Goal: Information Seeking & Learning: Learn about a topic

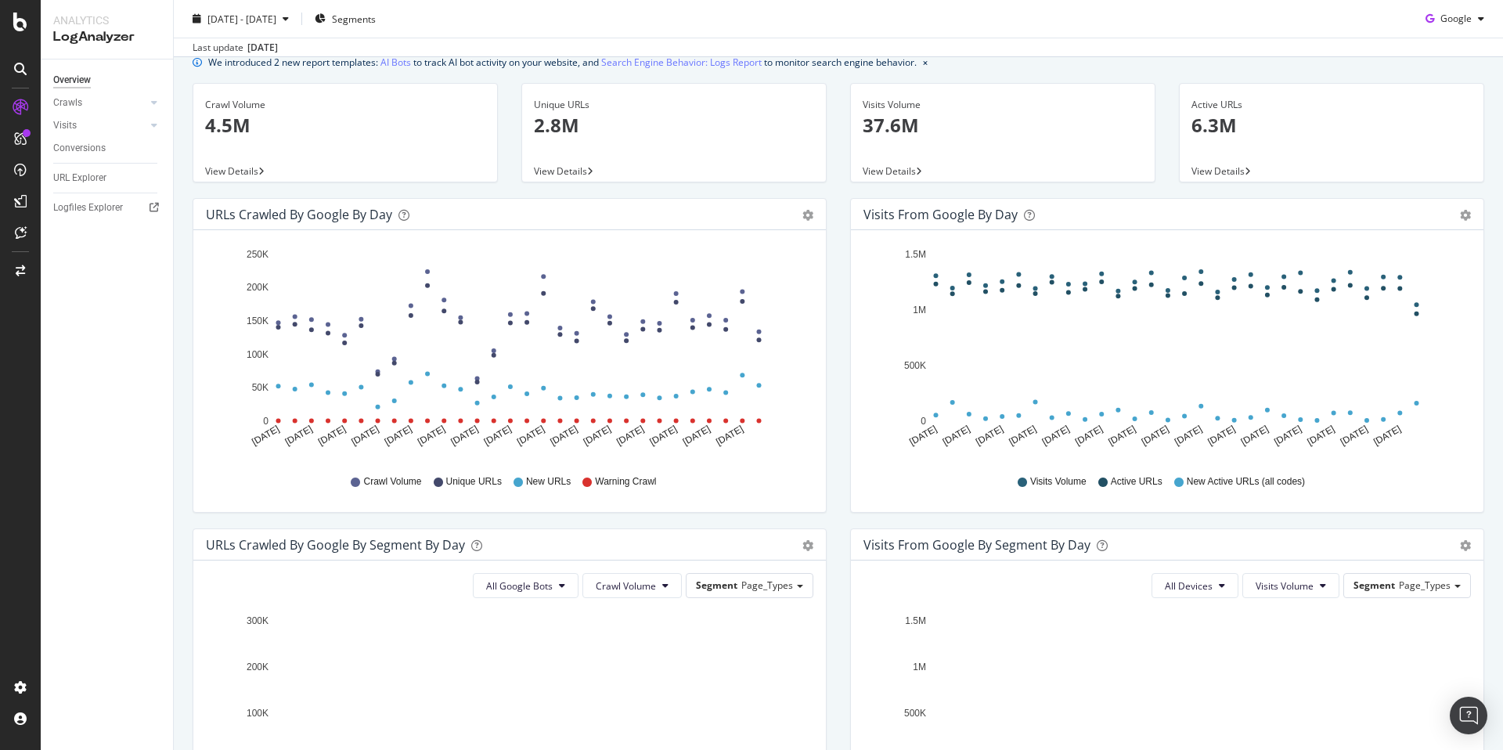
scroll to position [316, 0]
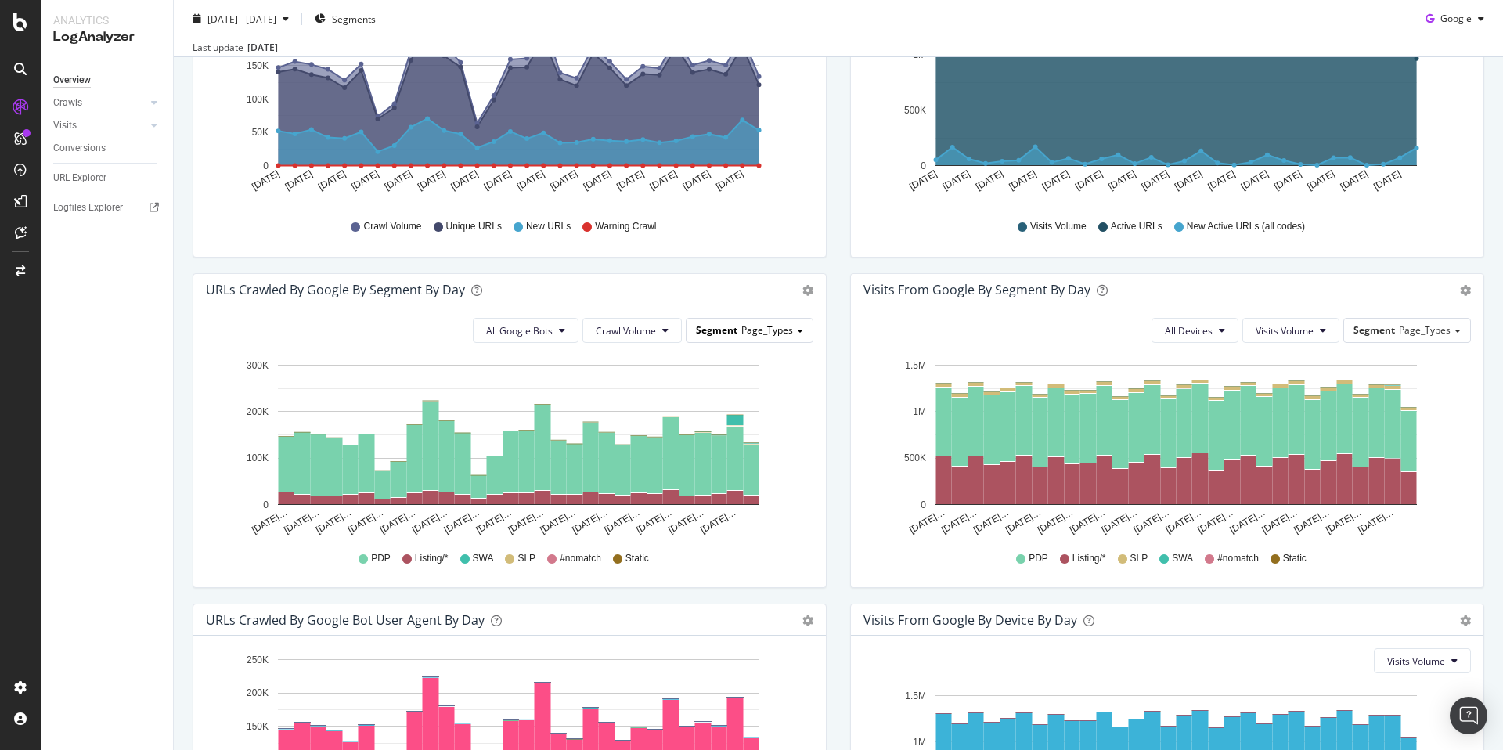
click at [745, 330] on span "Page_Types" at bounding box center [767, 329] width 52 height 13
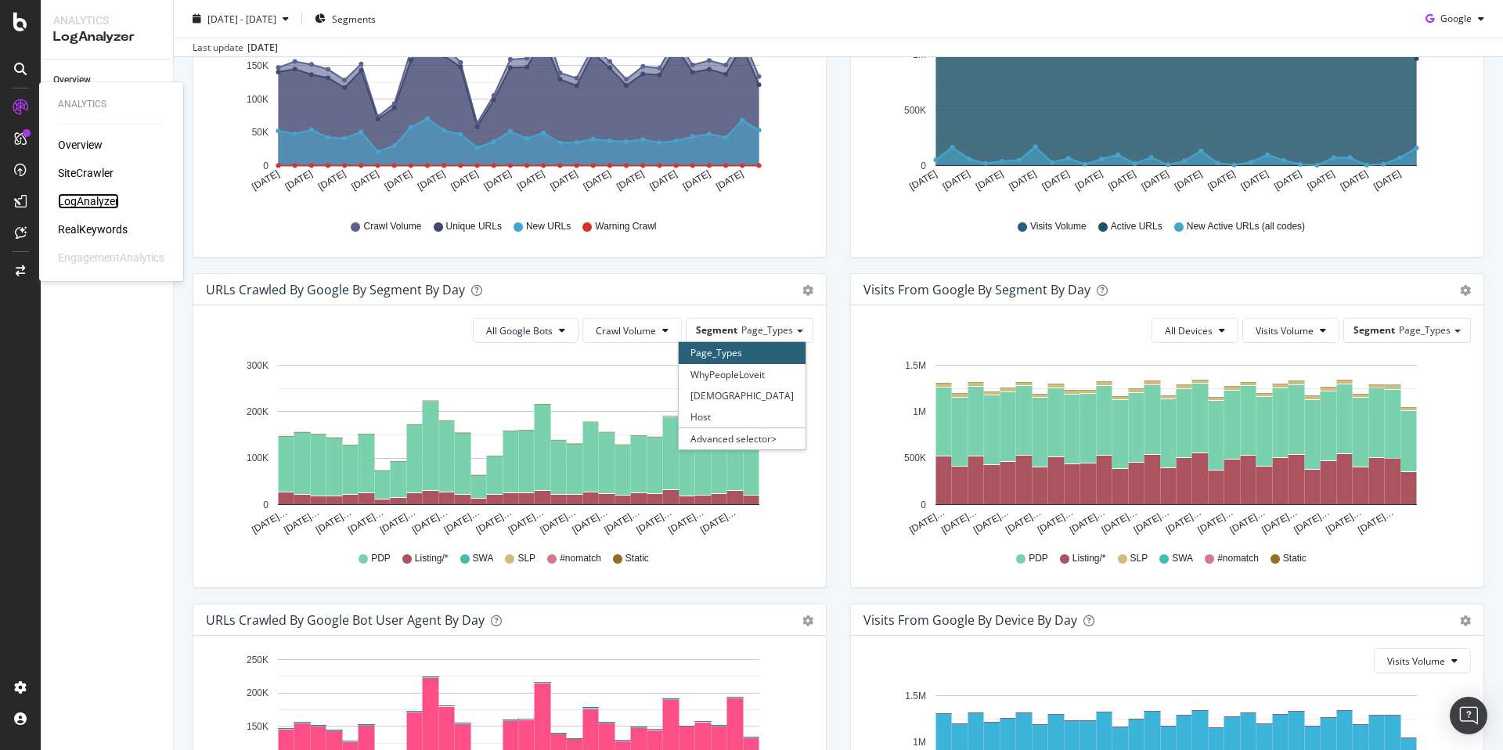
click at [98, 204] on div "LogAnalyzer" at bounding box center [88, 201] width 61 height 16
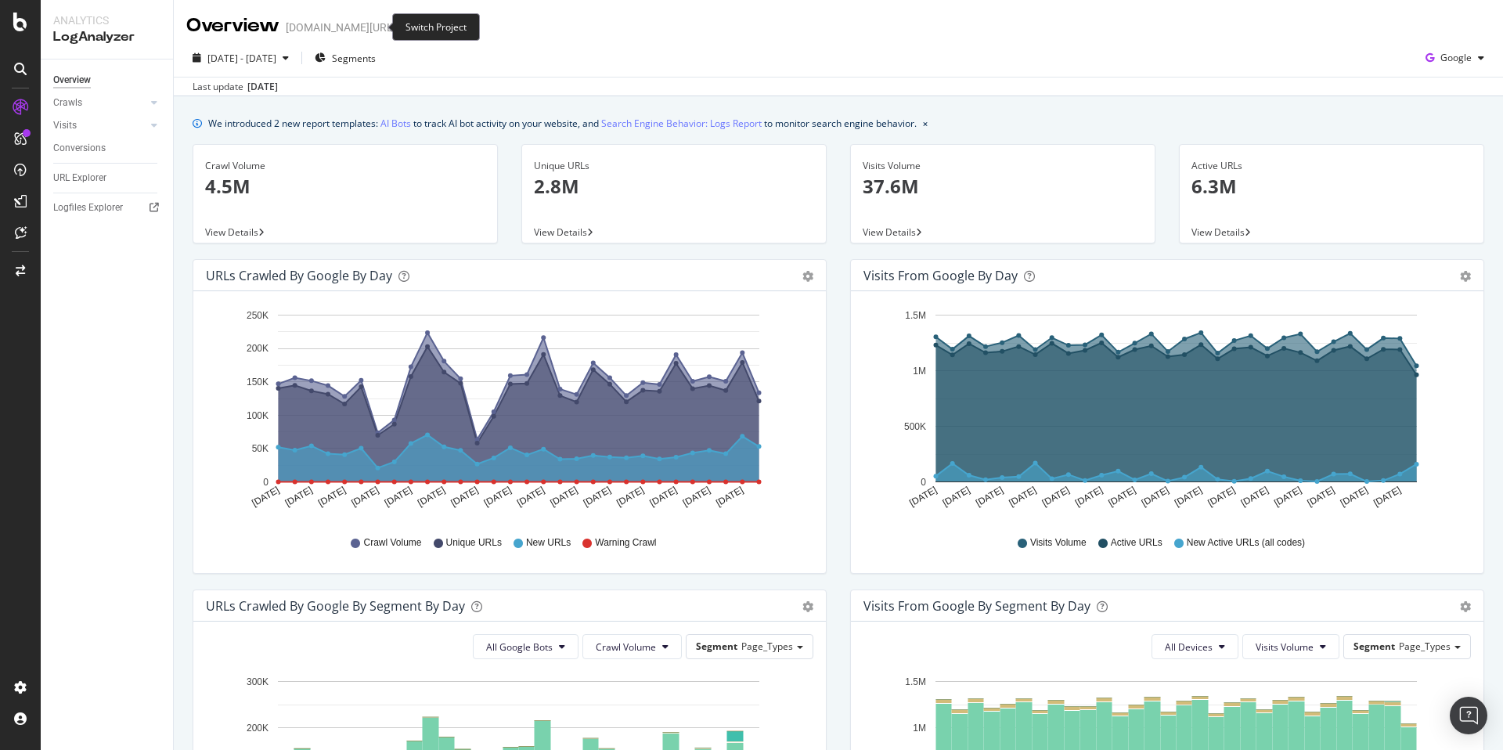
click at [396, 30] on span at bounding box center [407, 27] width 22 height 11
click at [402, 29] on icon "arrow-right-arrow-left" at bounding box center [406, 27] width 9 height 11
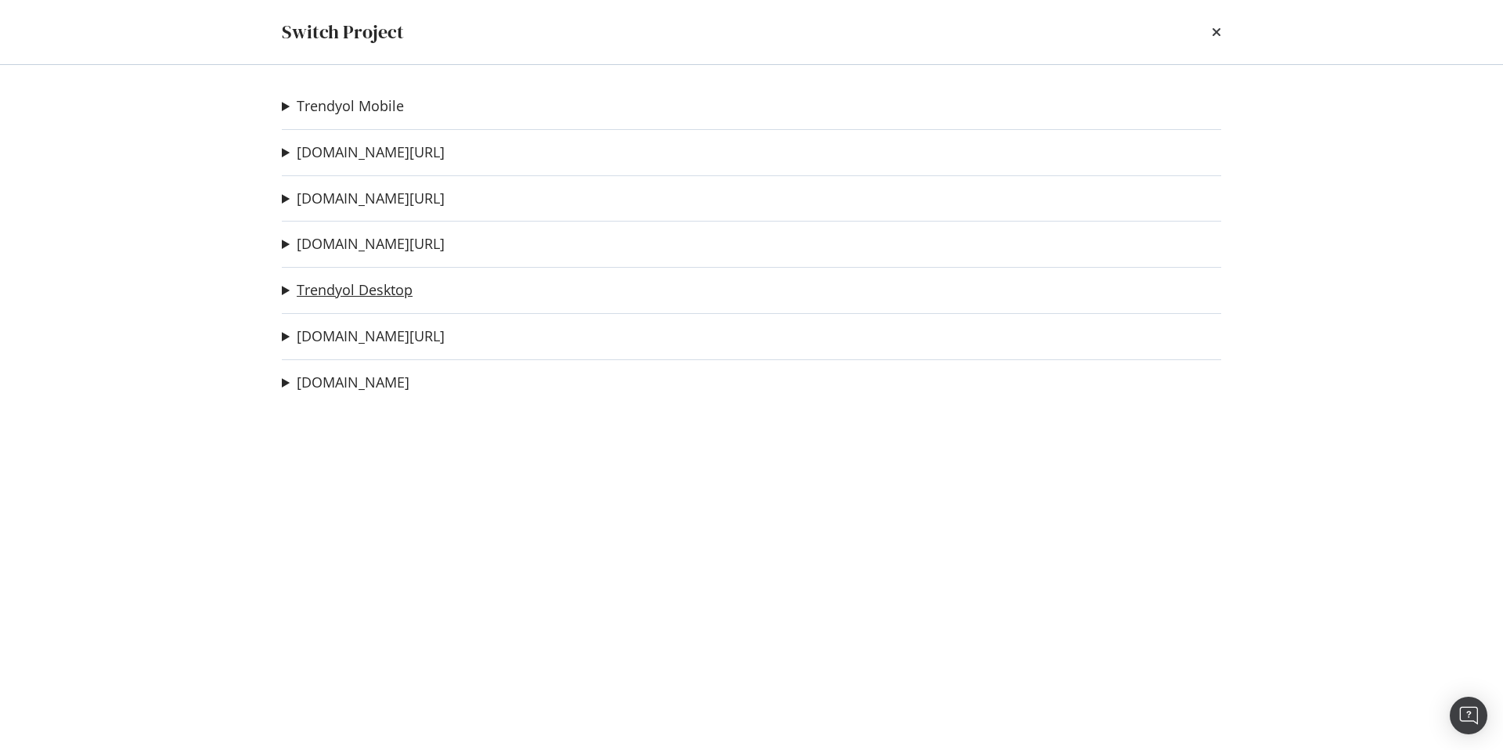
click at [384, 293] on link "Trendyol Desktop" at bounding box center [355, 290] width 116 height 16
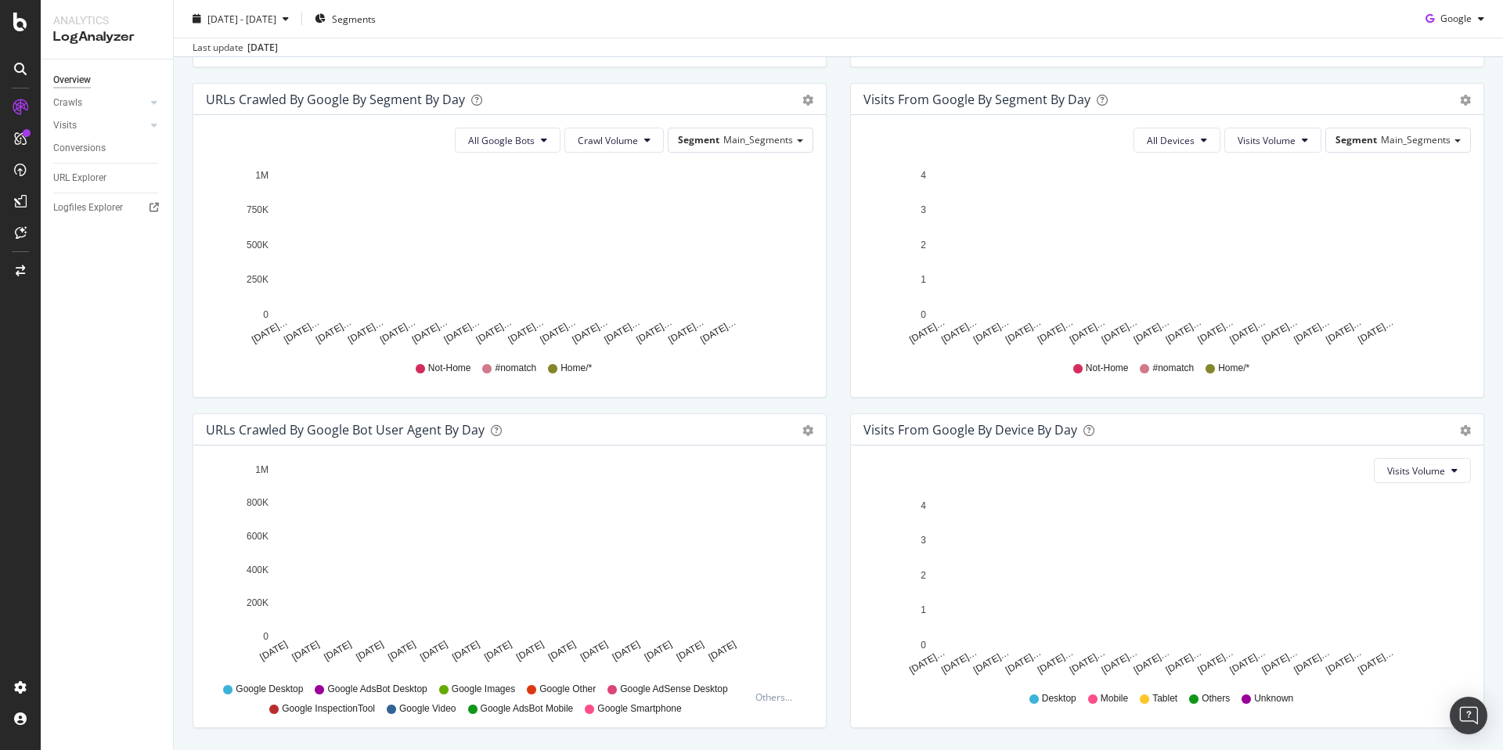
scroll to position [508, 0]
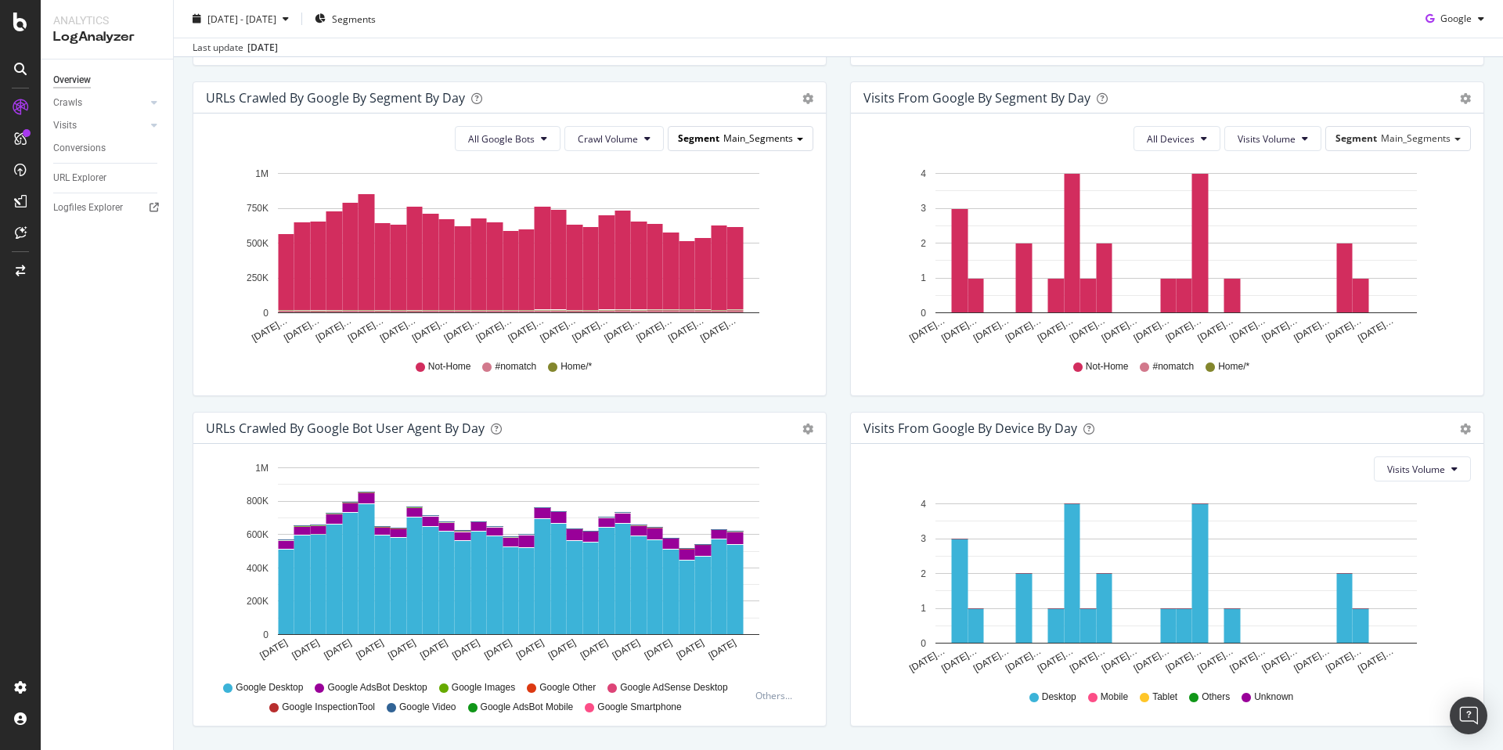
click at [758, 144] on span "Main_Segments" at bounding box center [758, 138] width 70 height 13
click at [838, 303] on div "Visits from Google By Segment By Day Timeline (by Value) Table All Devices Visi…" at bounding box center [1167, 246] width 658 height 330
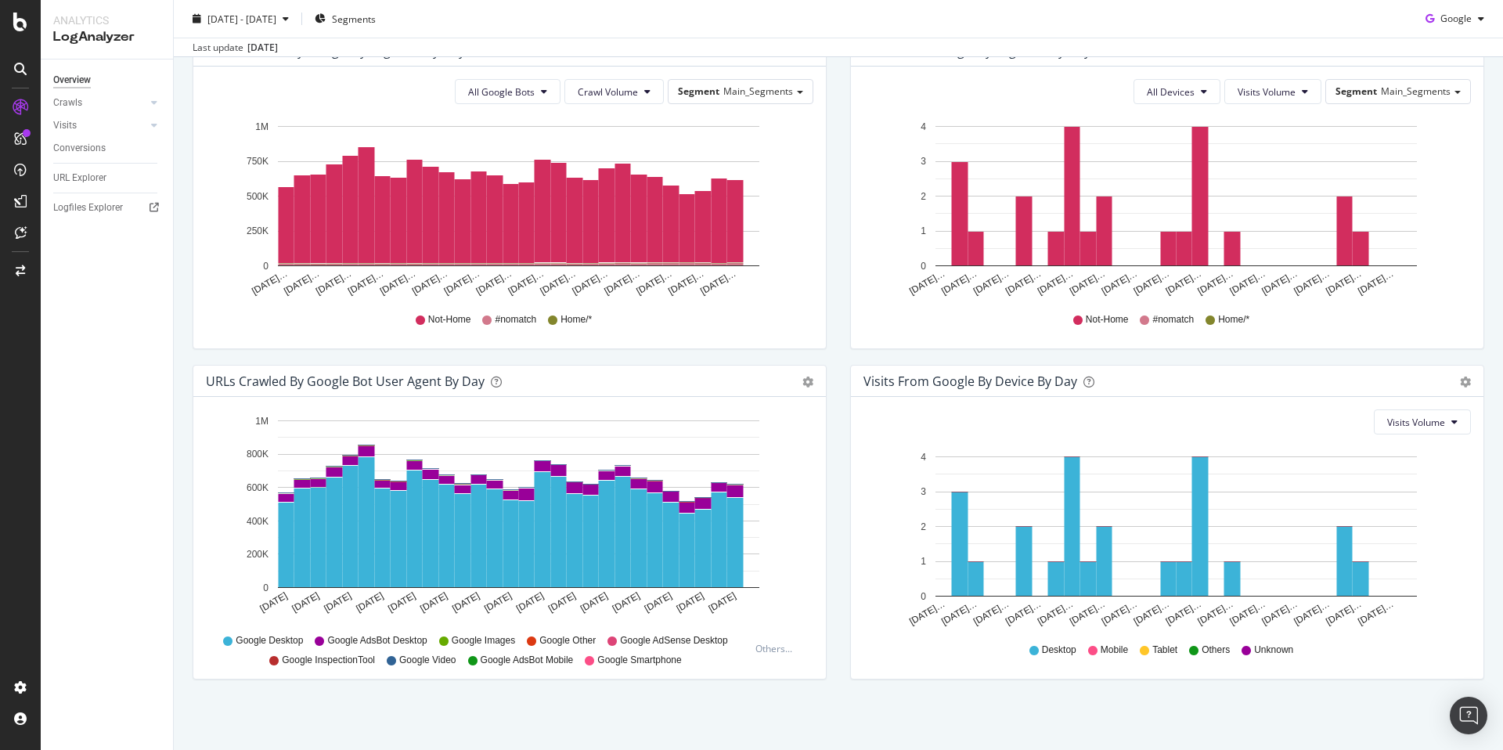
scroll to position [0, 0]
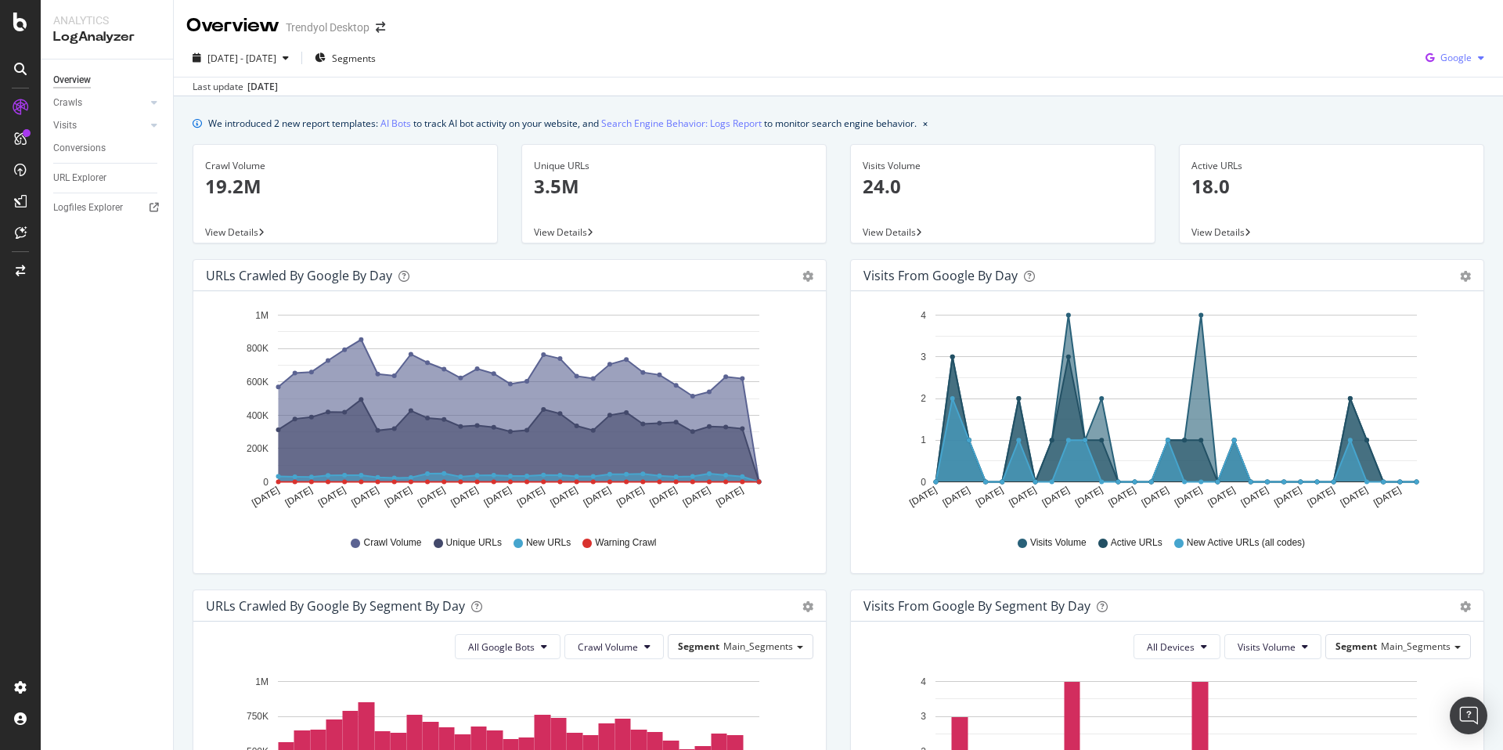
click at [1445, 56] on span "Google" at bounding box center [1456, 57] width 31 height 13
click at [1440, 147] on span "OpenAI" at bounding box center [1455, 147] width 58 height 14
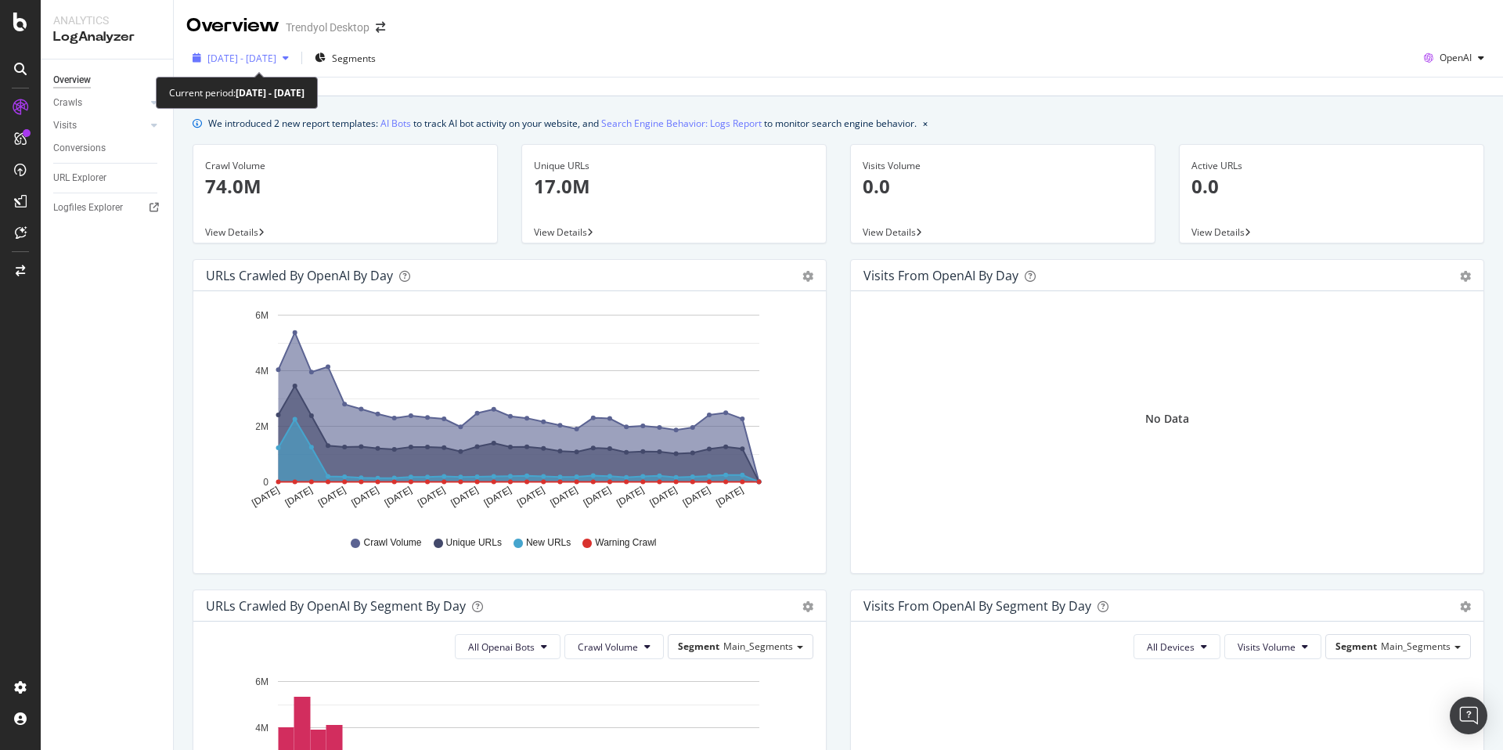
click at [250, 63] on span "2025 Sep. 1st - Sep. 30th" at bounding box center [241, 58] width 69 height 13
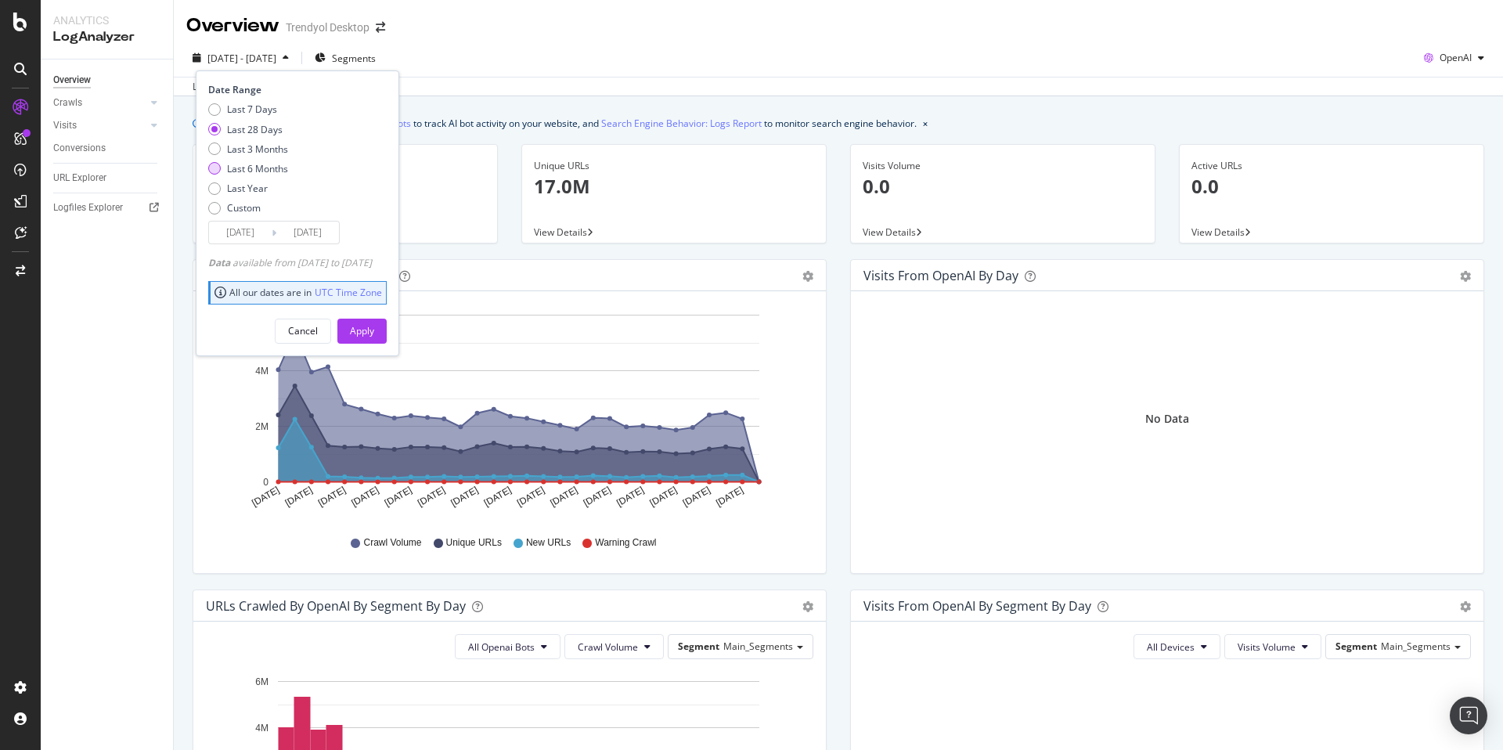
click at [256, 172] on div "Last 6 Months" at bounding box center [257, 168] width 61 height 13
type input "2025/03/31"
click at [387, 331] on button "Apply" at bounding box center [361, 331] width 49 height 25
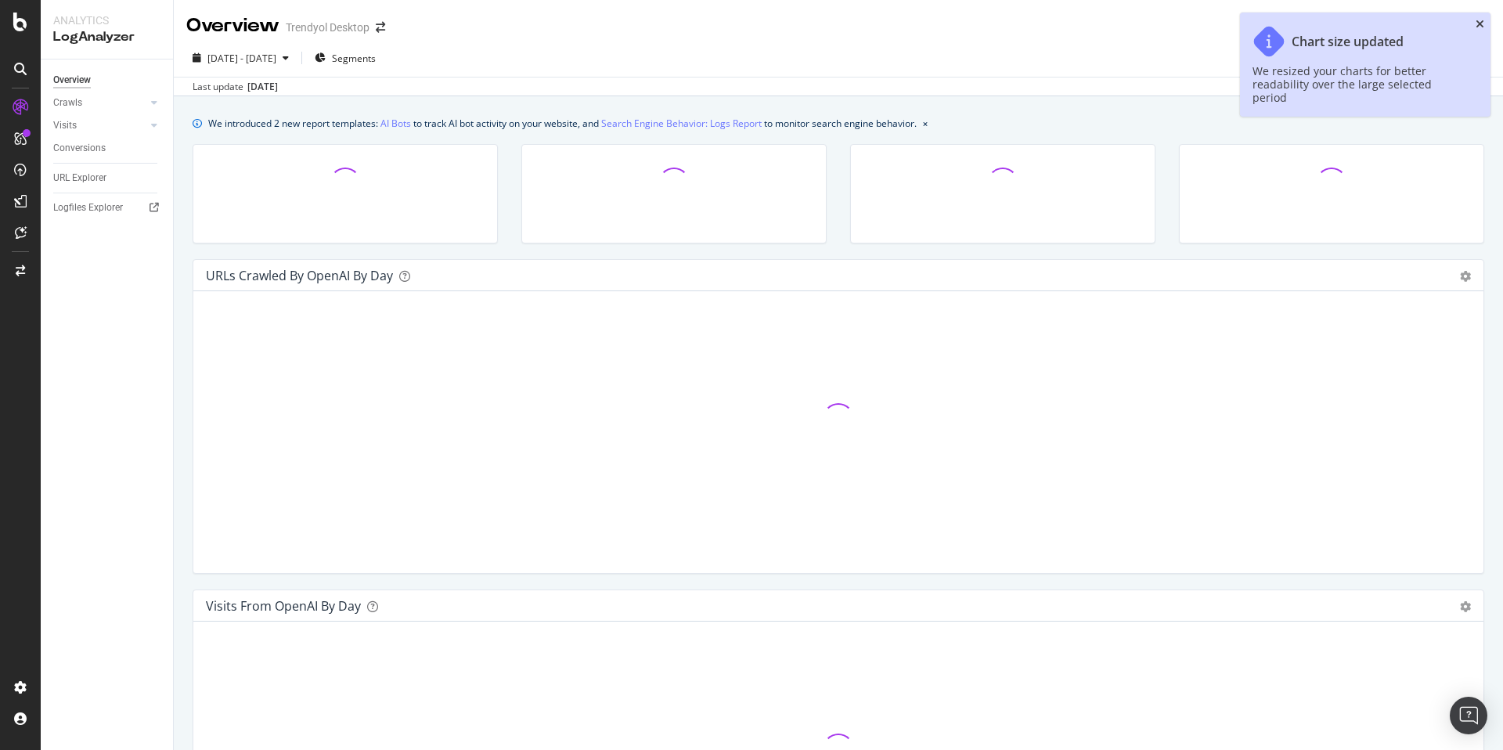
click at [1483, 21] on icon "close toast" at bounding box center [1480, 24] width 9 height 11
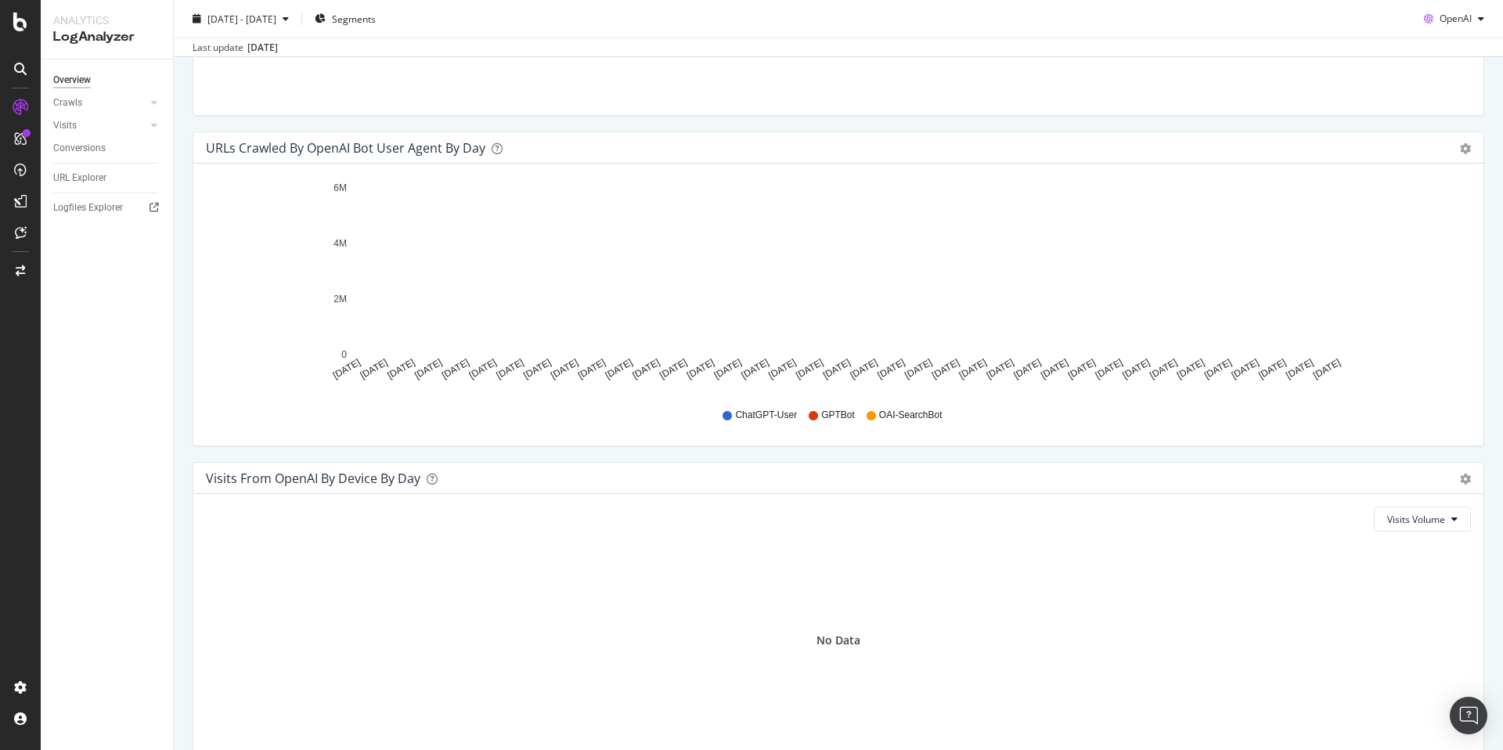
scroll to position [1441, 0]
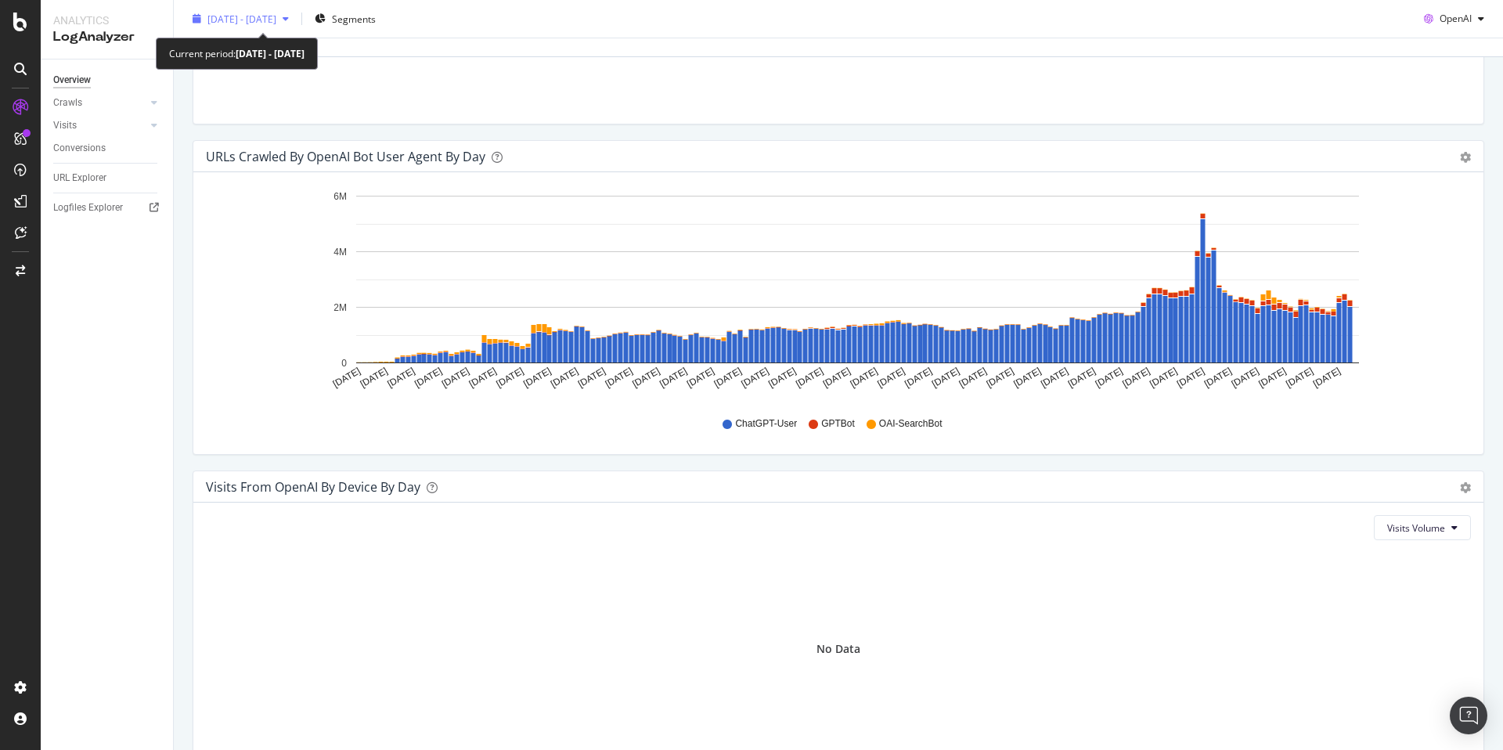
click at [261, 18] on span "2025 Mar. 31st - Sep. 30th" at bounding box center [241, 18] width 69 height 13
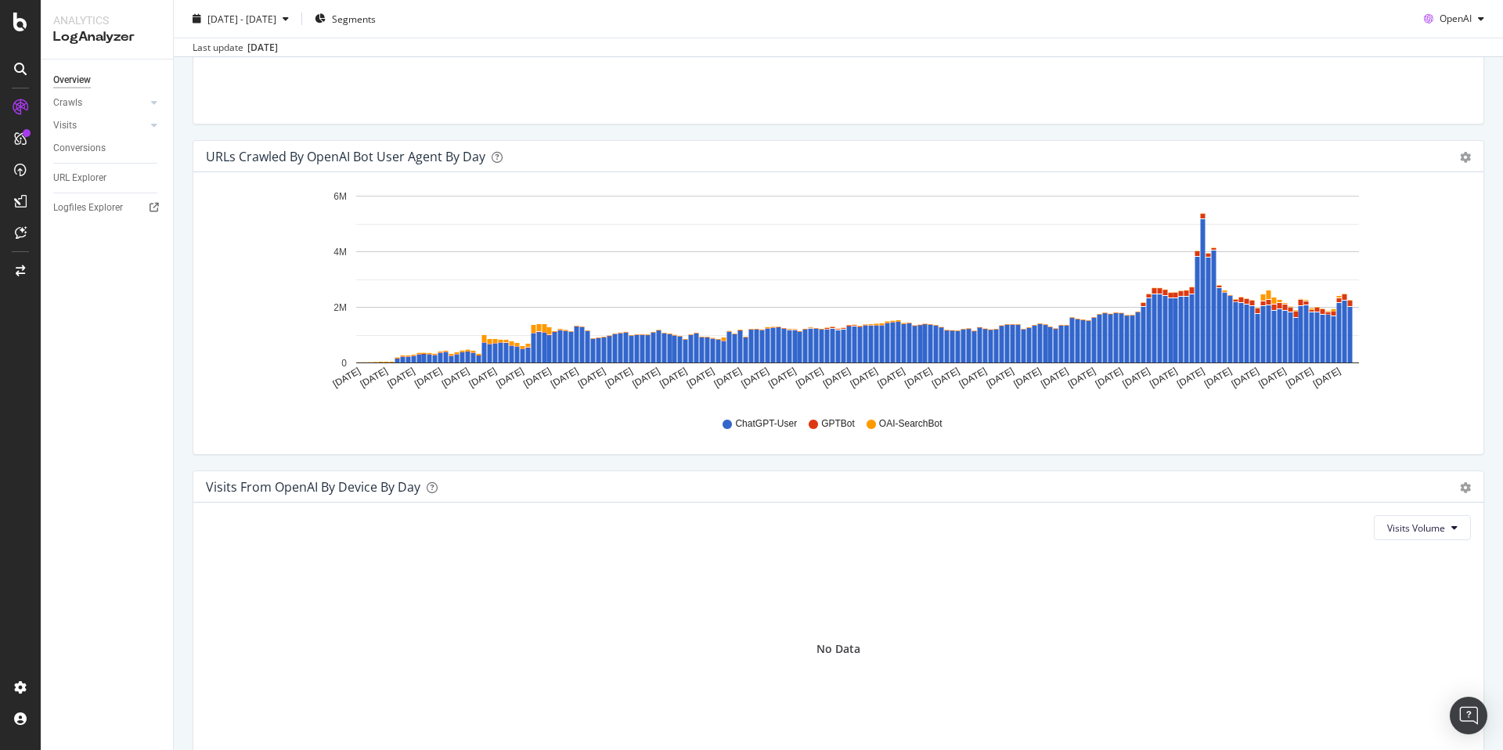
click at [469, 11] on div "2025 Mar. 31st - Sep. 30th Segments OpenAI" at bounding box center [838, 21] width 1329 height 31
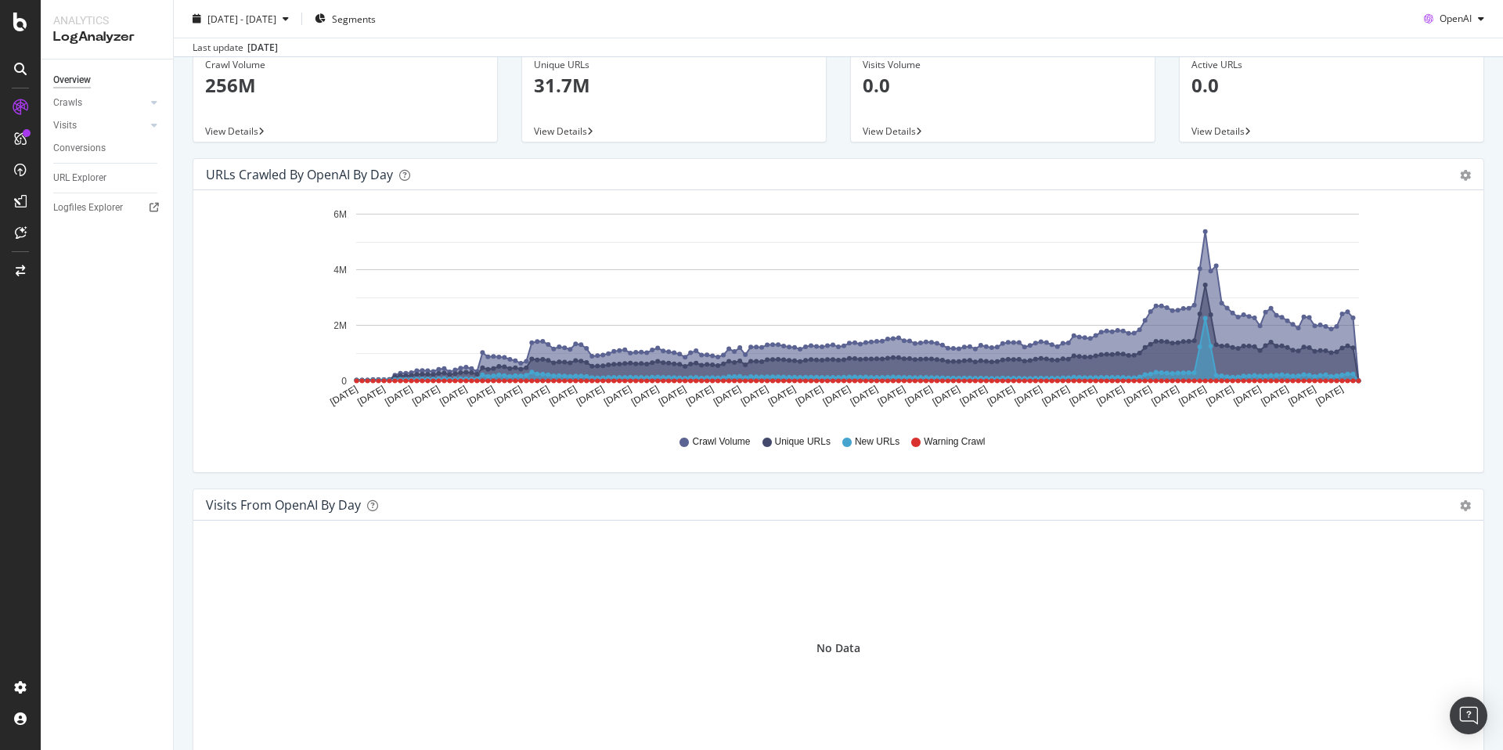
scroll to position [0, 0]
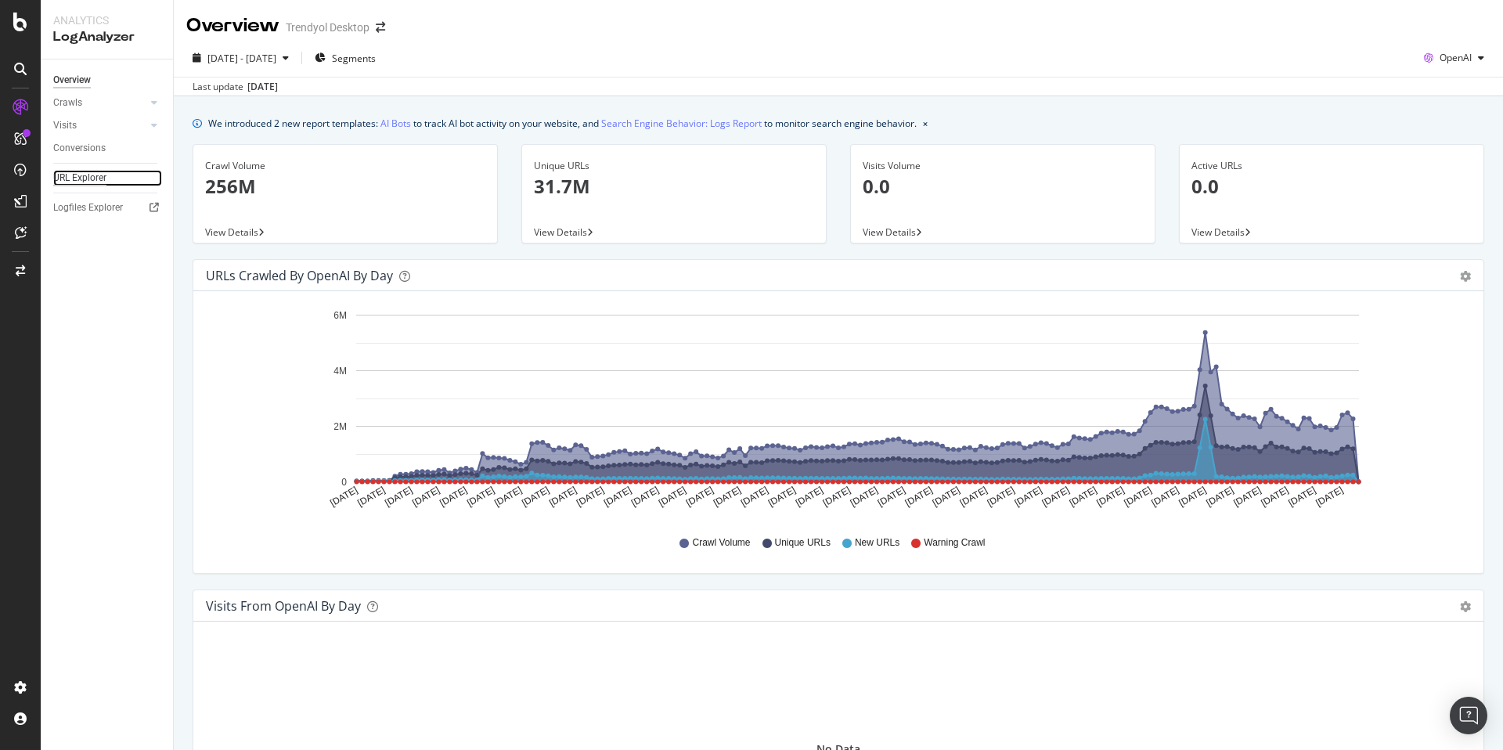
click at [74, 180] on div "URL Explorer" at bounding box center [79, 178] width 53 height 16
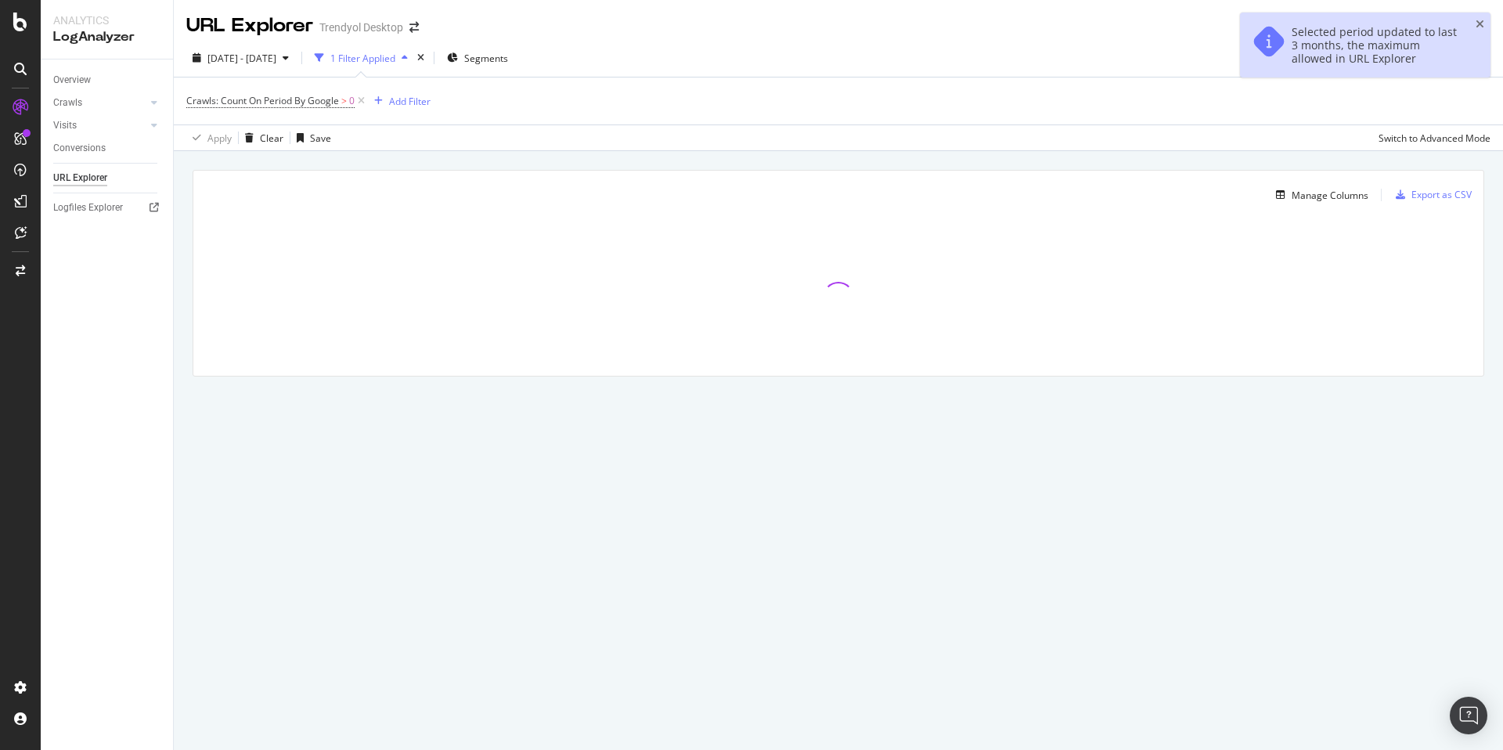
click at [1484, 22] on div "Selected period updated to last 3 months, the maximum allowed in URL Explorer" at bounding box center [1365, 45] width 251 height 65
click at [1489, 19] on div "Selected period updated to last 3 months, the maximum allowed in URL Explorer" at bounding box center [1365, 45] width 251 height 65
click at [1479, 23] on icon "close toast" at bounding box center [1480, 24] width 9 height 11
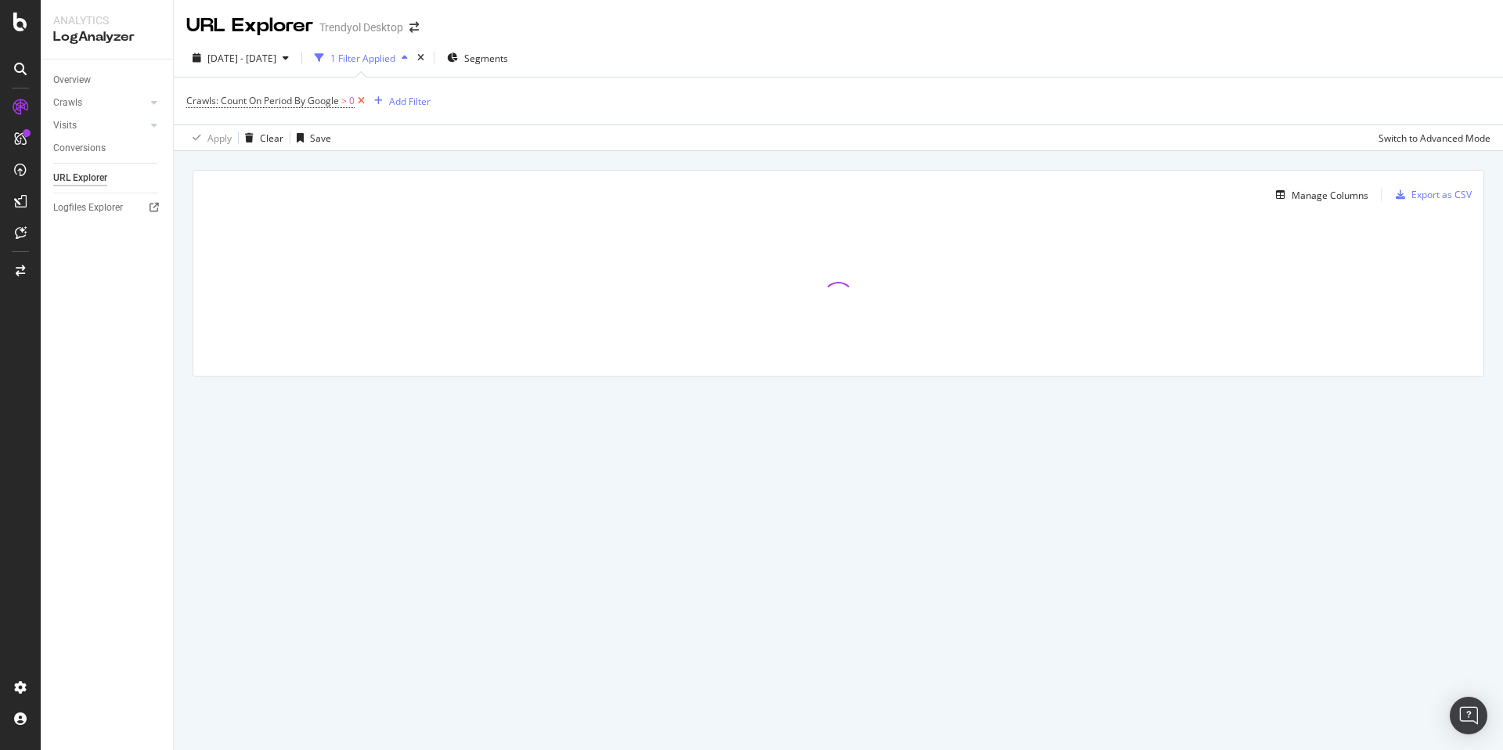
click at [361, 103] on icon at bounding box center [361, 101] width 13 height 16
click at [202, 91] on button "Add Filter" at bounding box center [217, 100] width 63 height 19
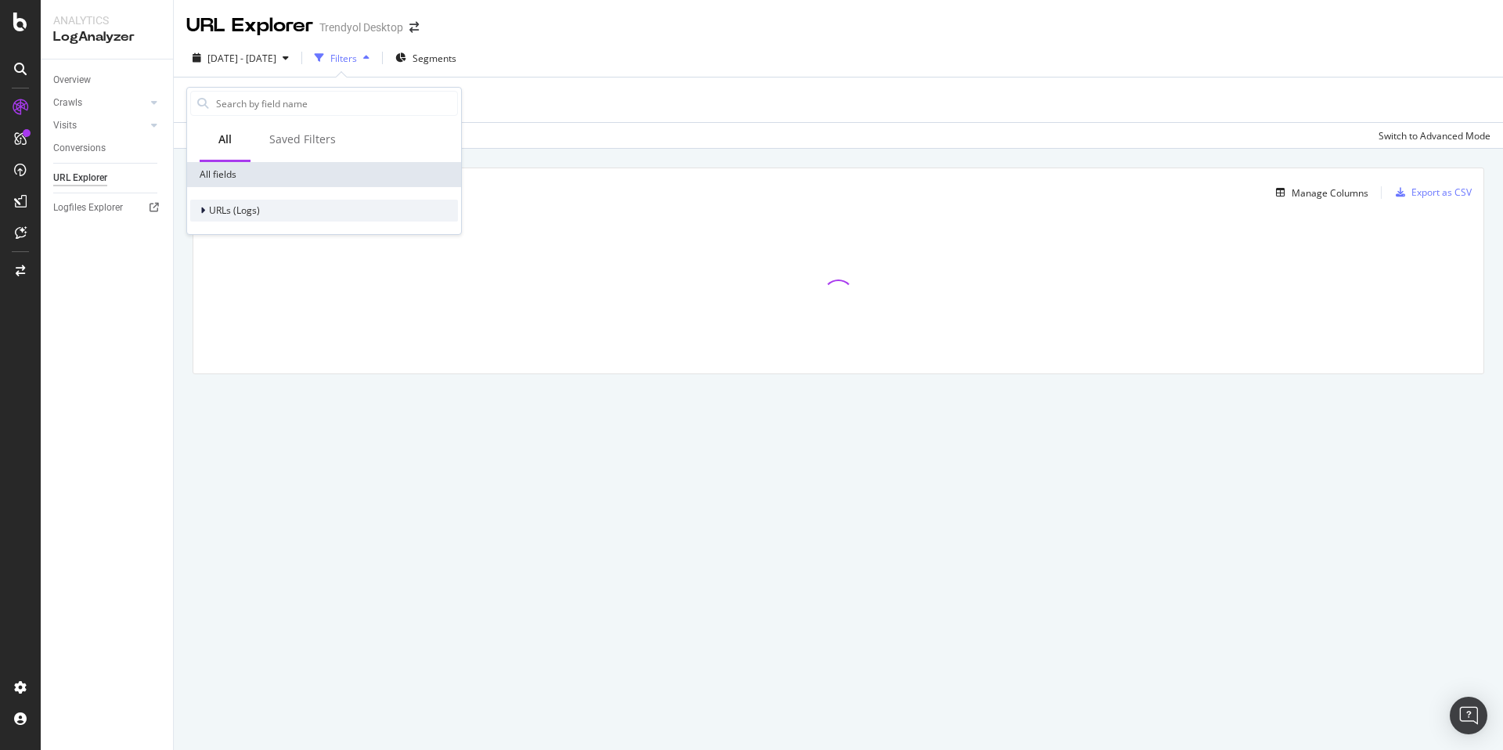
click at [200, 215] on div at bounding box center [204, 211] width 9 height 16
click at [211, 289] on div at bounding box center [213, 283] width 9 height 16
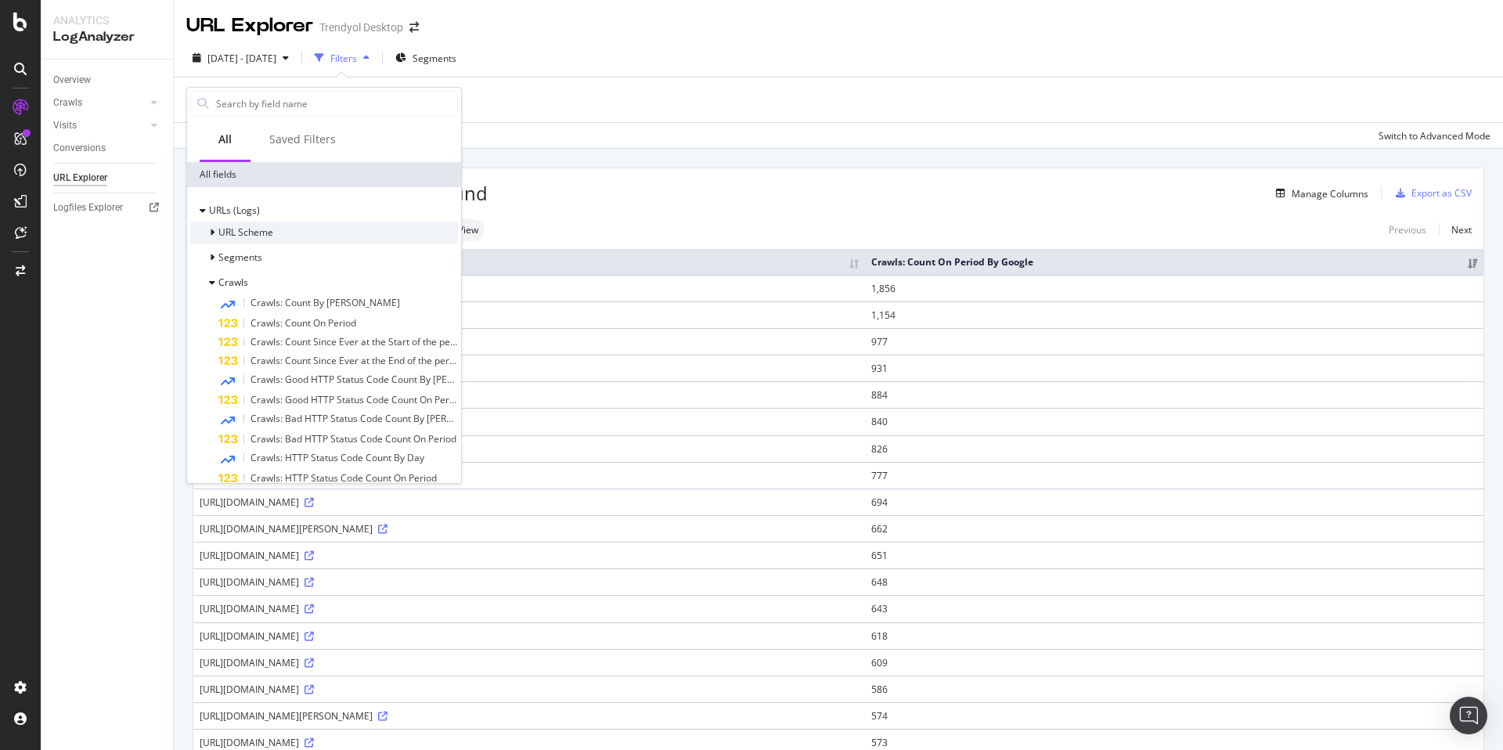
click at [215, 235] on div at bounding box center [213, 233] width 9 height 16
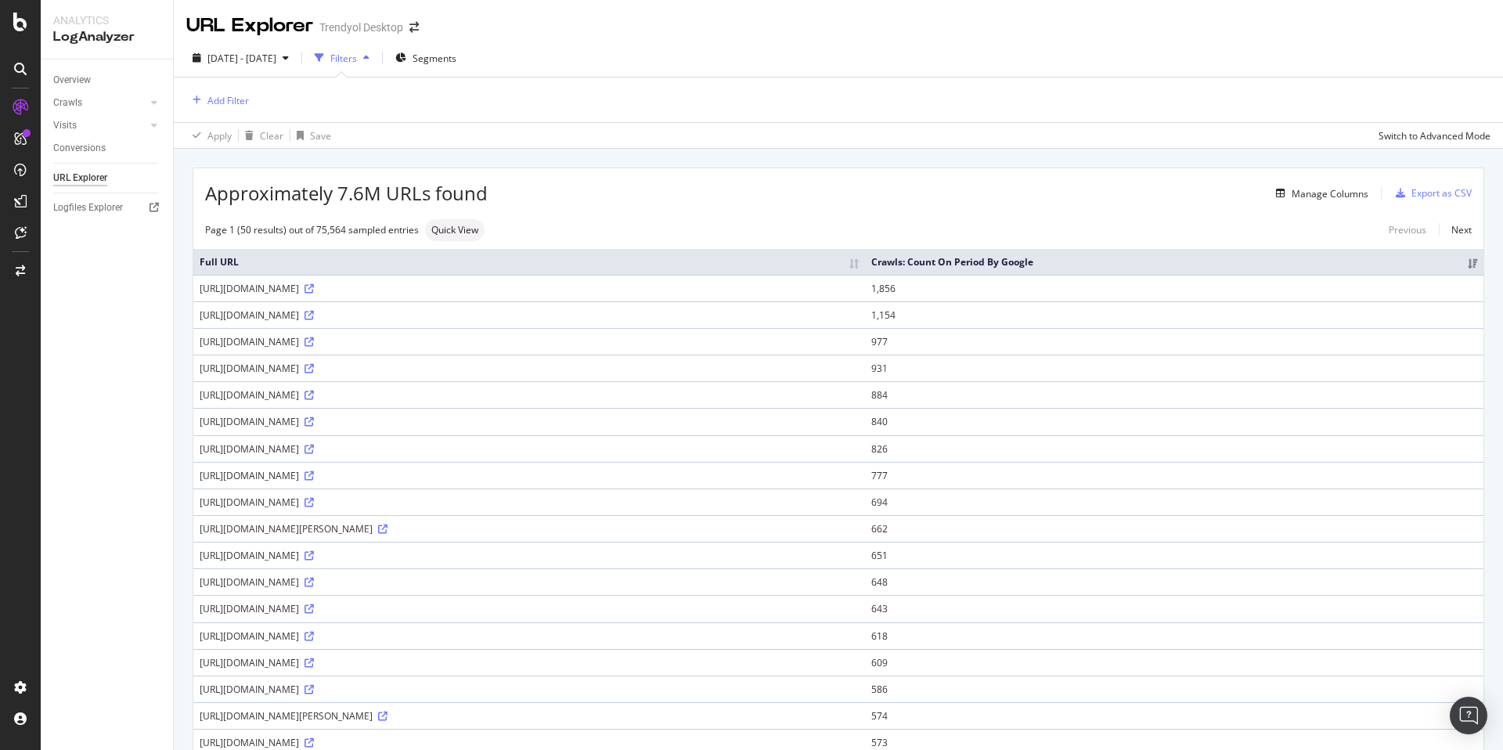
click at [1092, 146] on div "Apply Clear Save Switch to Advanced Mode" at bounding box center [838, 135] width 1329 height 26
click at [226, 105] on div "Add Filter" at bounding box center [227, 100] width 41 height 13
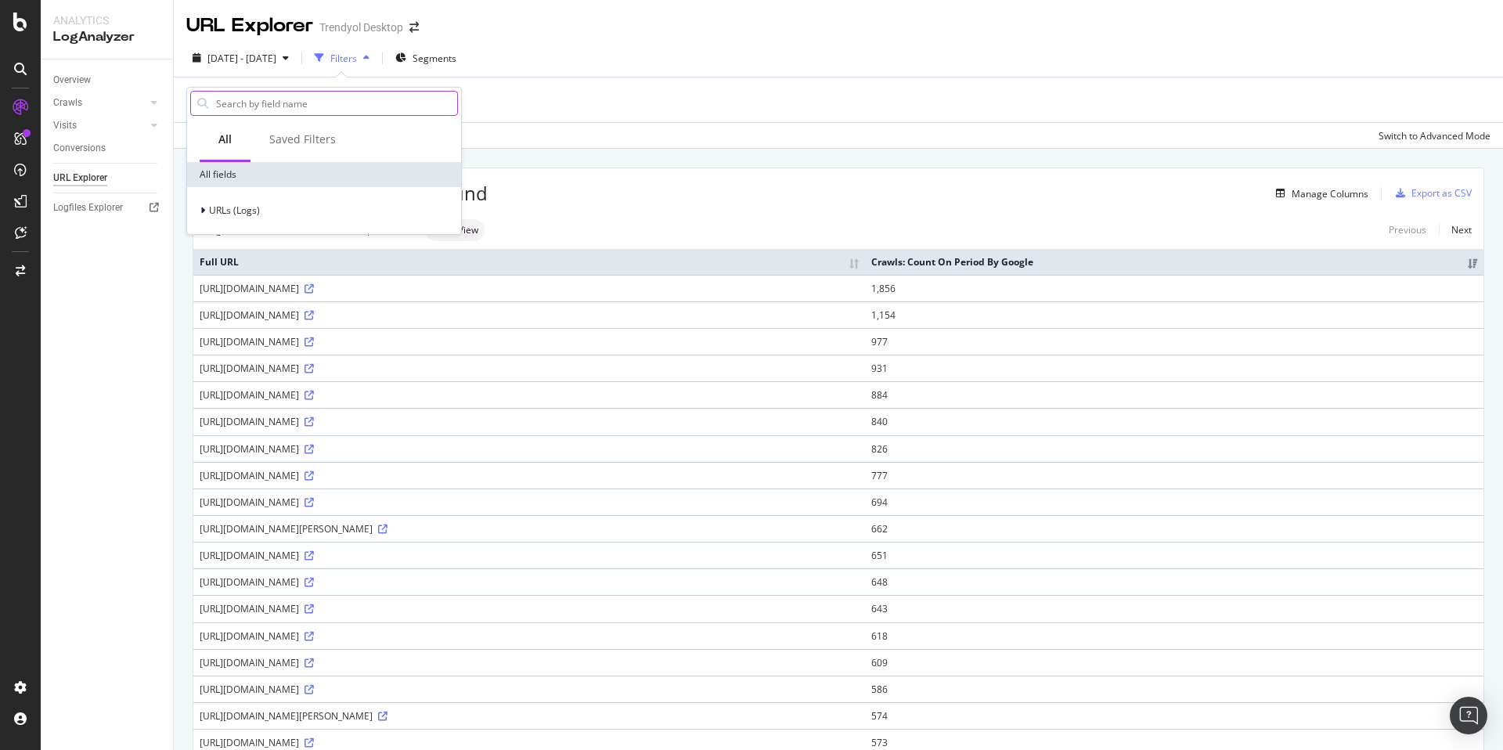
click at [288, 103] on input "text" at bounding box center [336, 103] width 243 height 23
type input "bot"
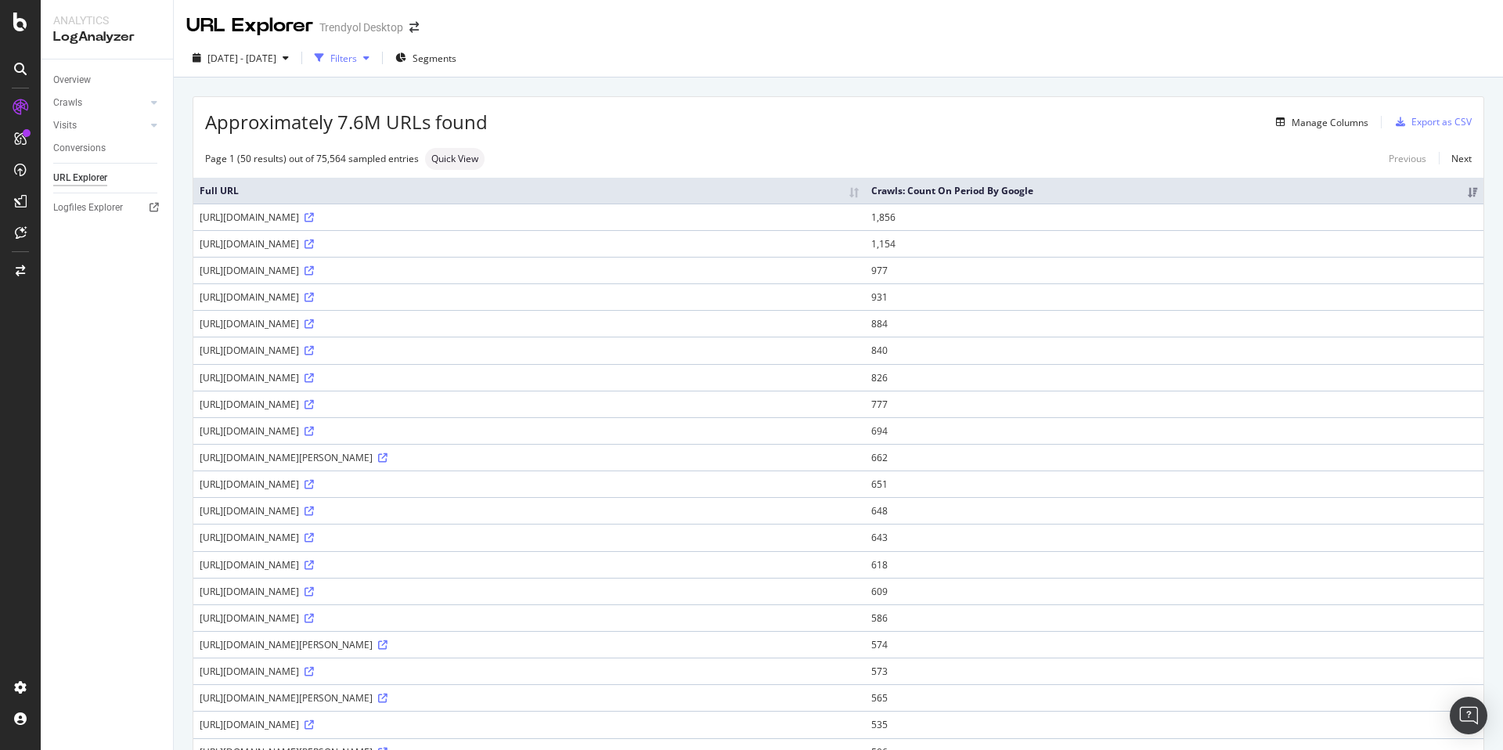
click at [357, 63] on div "Filters" at bounding box center [343, 58] width 27 height 13
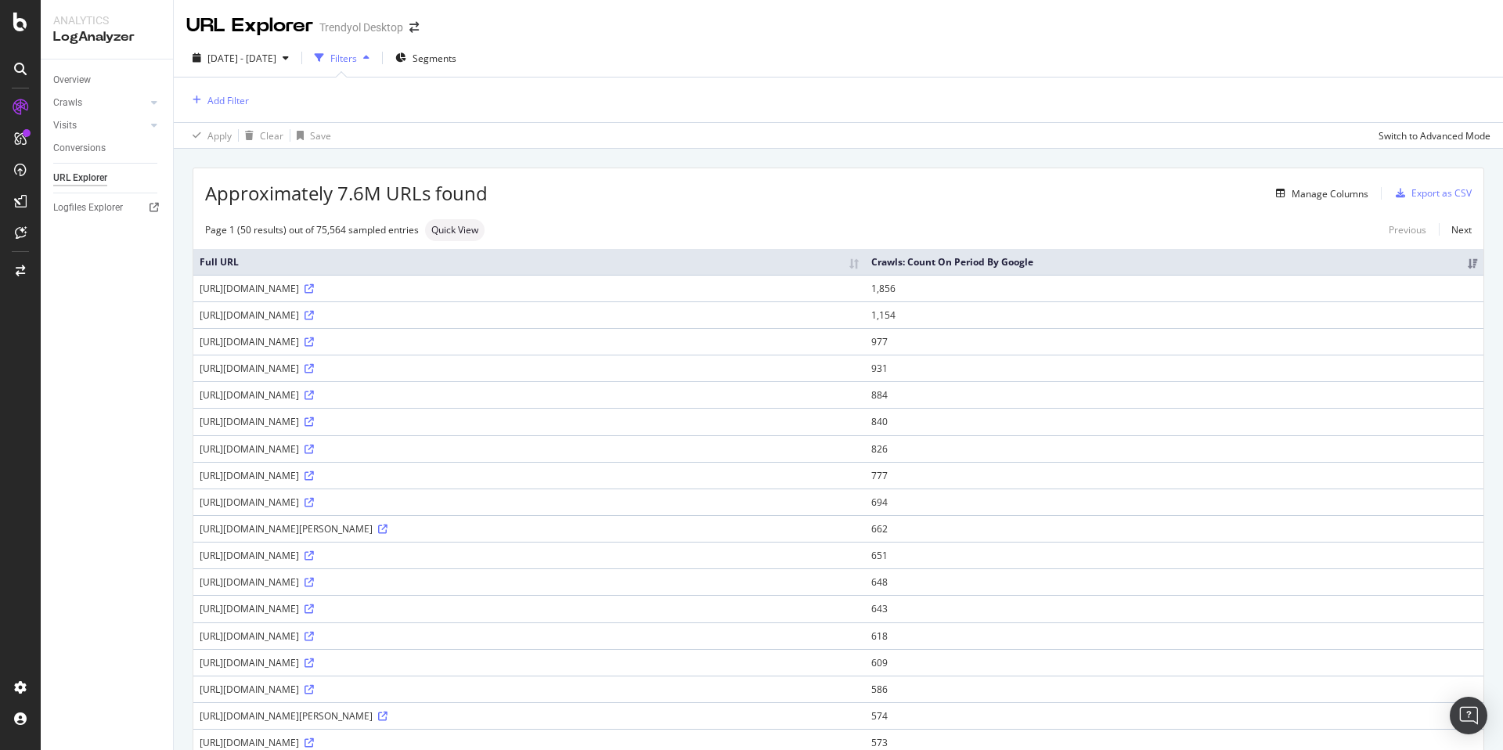
click at [245, 112] on div "Add Filter" at bounding box center [838, 100] width 1304 height 45
click at [235, 99] on div "Add Filter" at bounding box center [227, 100] width 41 height 13
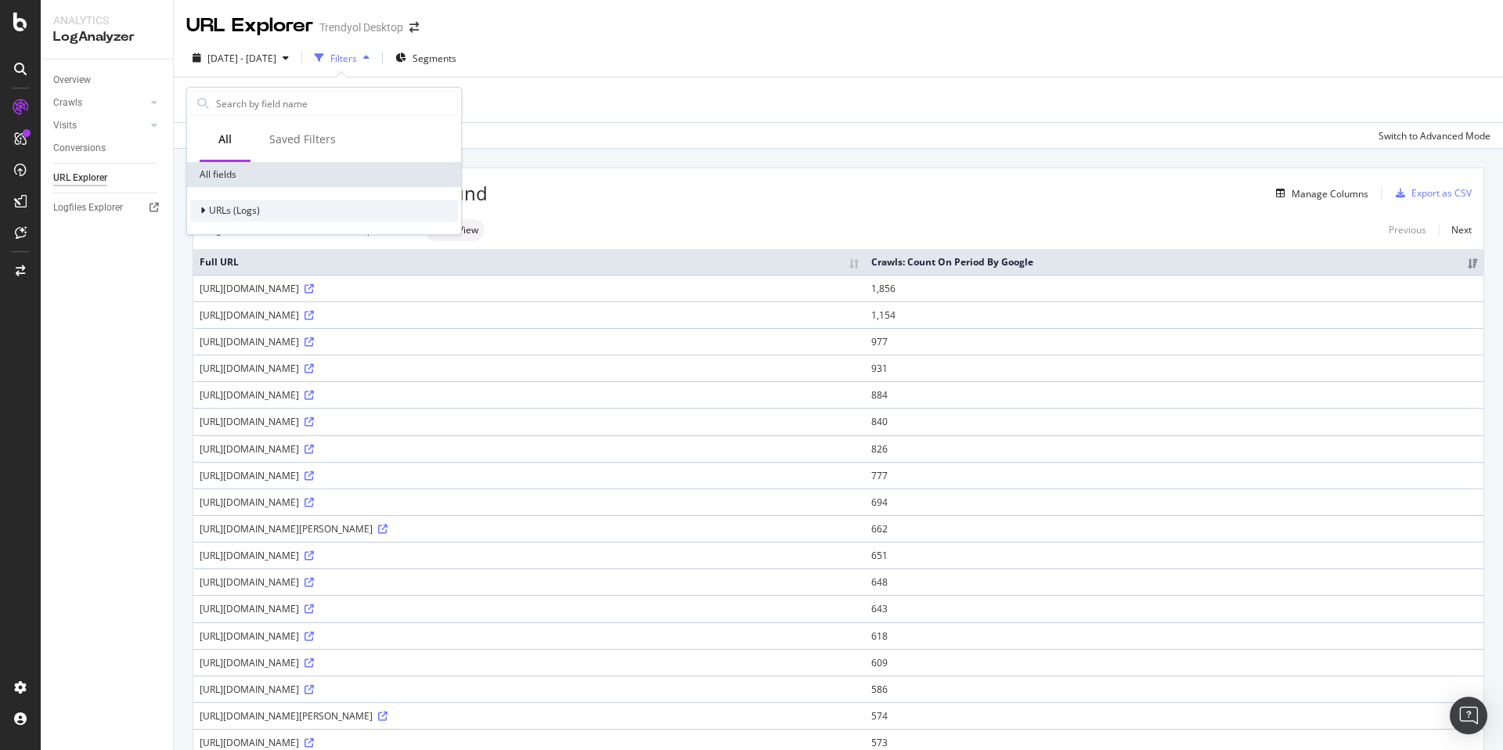
click at [204, 214] on icon at bounding box center [202, 210] width 5 height 9
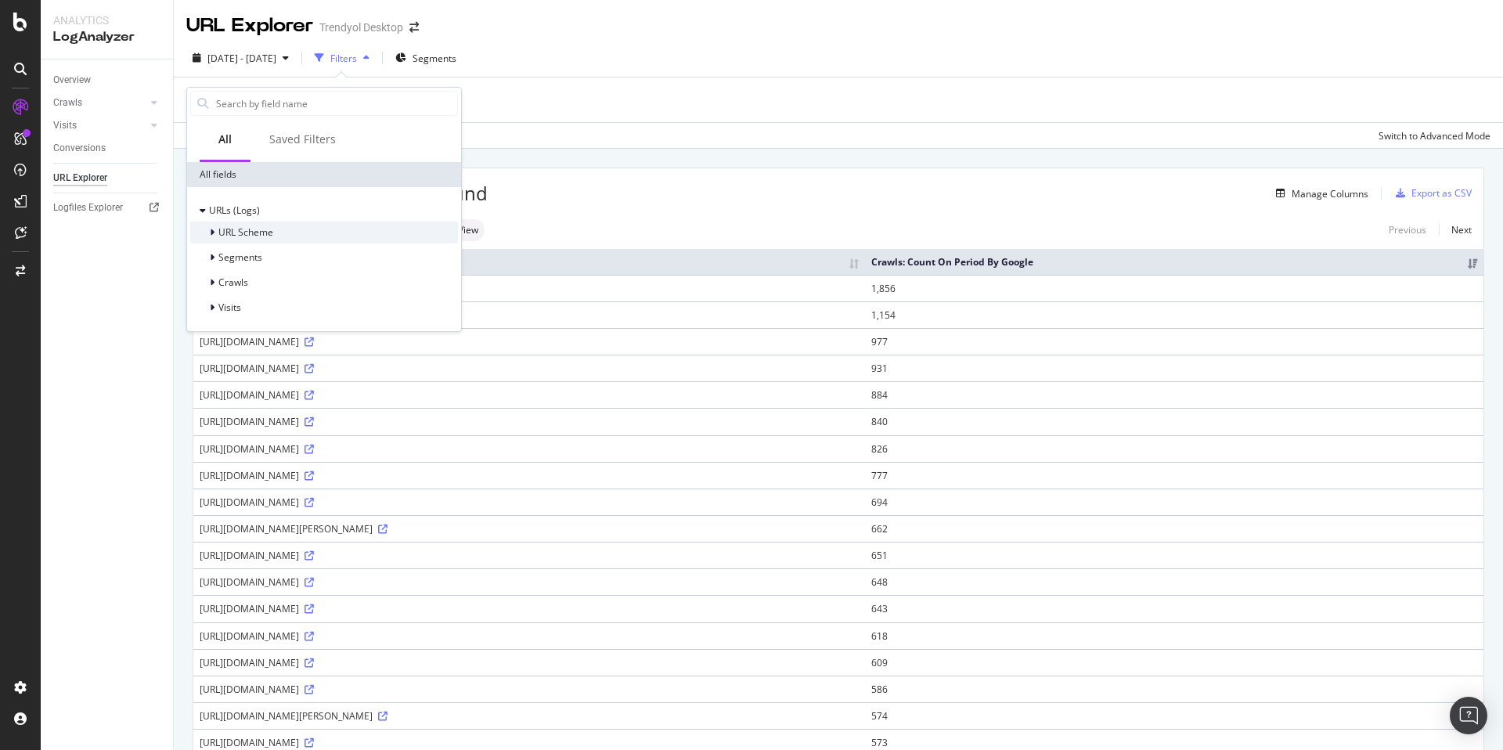
click at [212, 233] on icon at bounding box center [212, 232] width 5 height 9
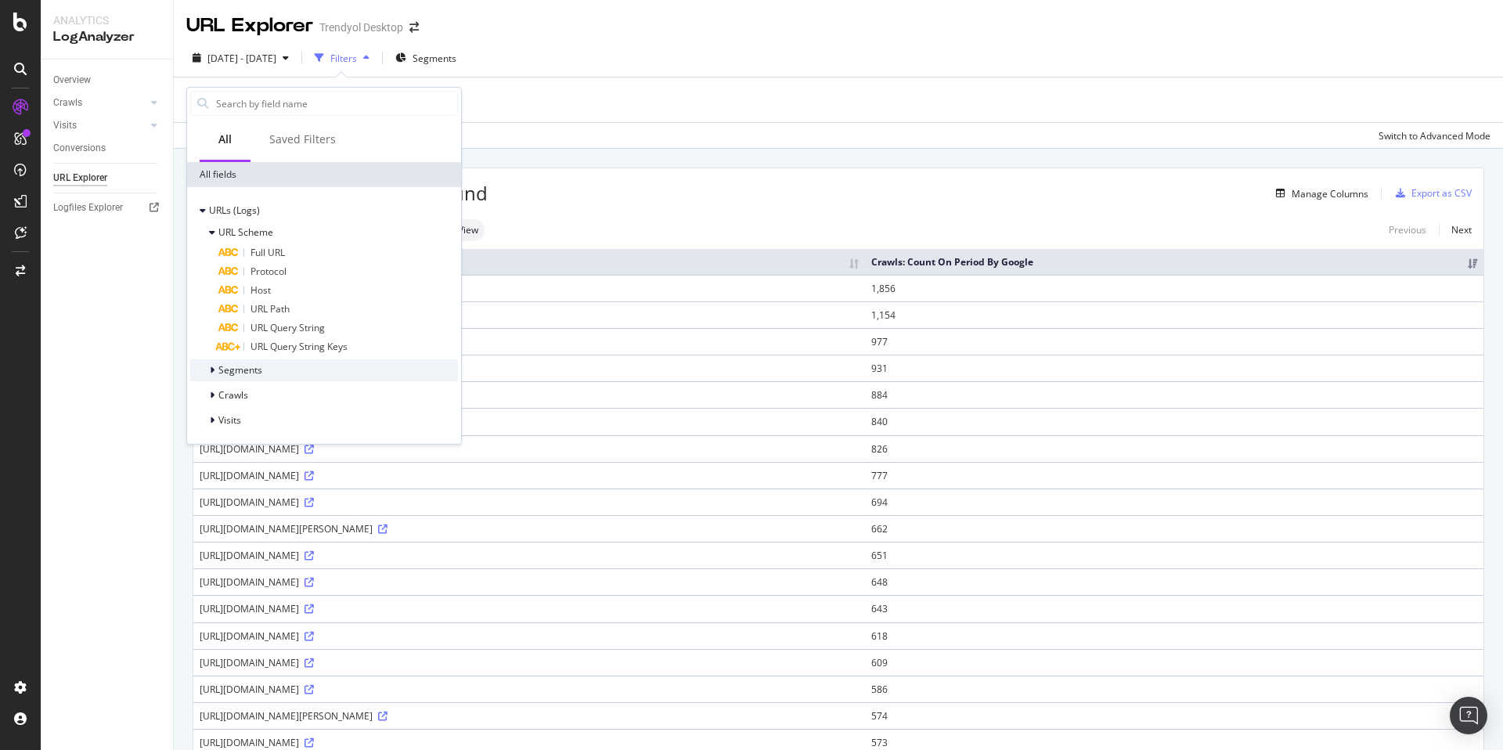
click at [211, 371] on icon at bounding box center [212, 370] width 5 height 9
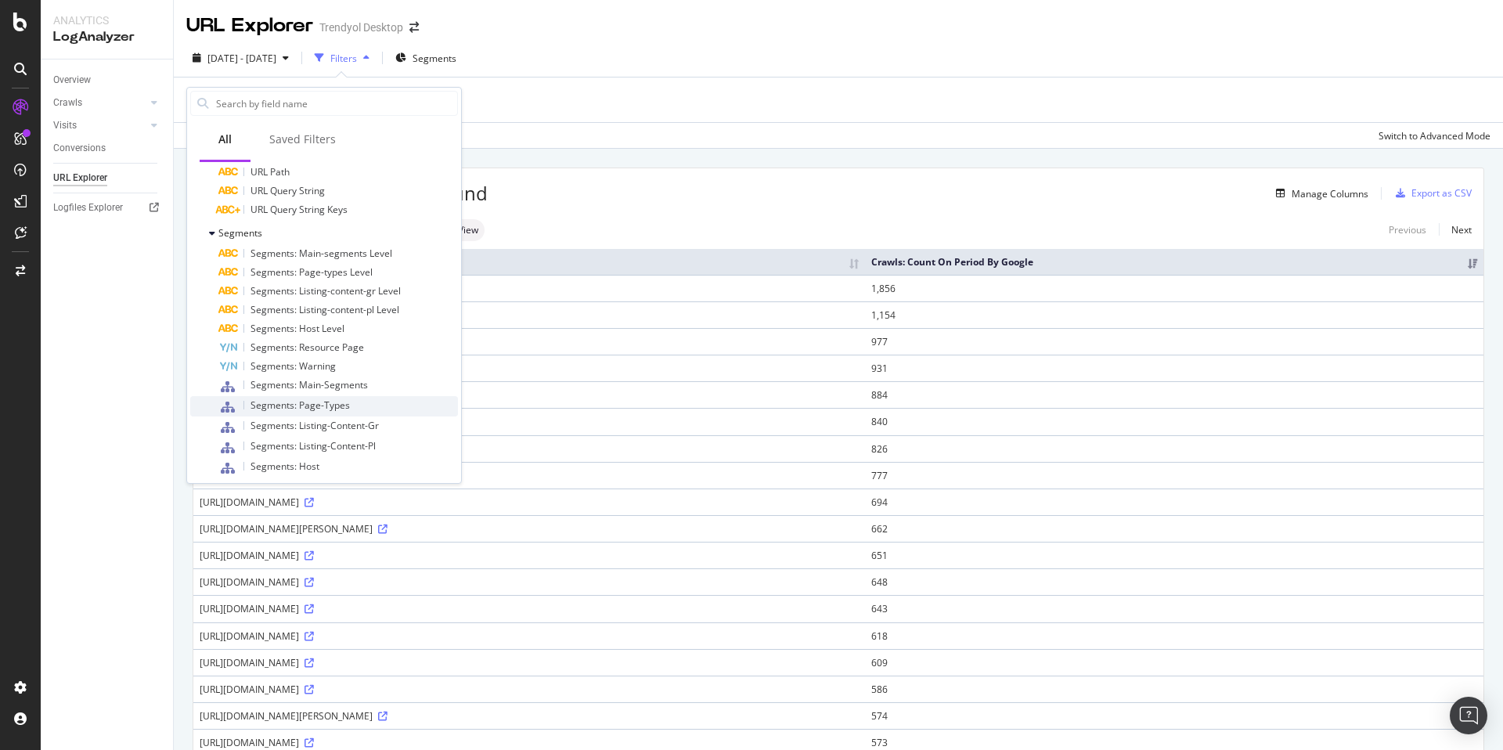
scroll to position [194, 0]
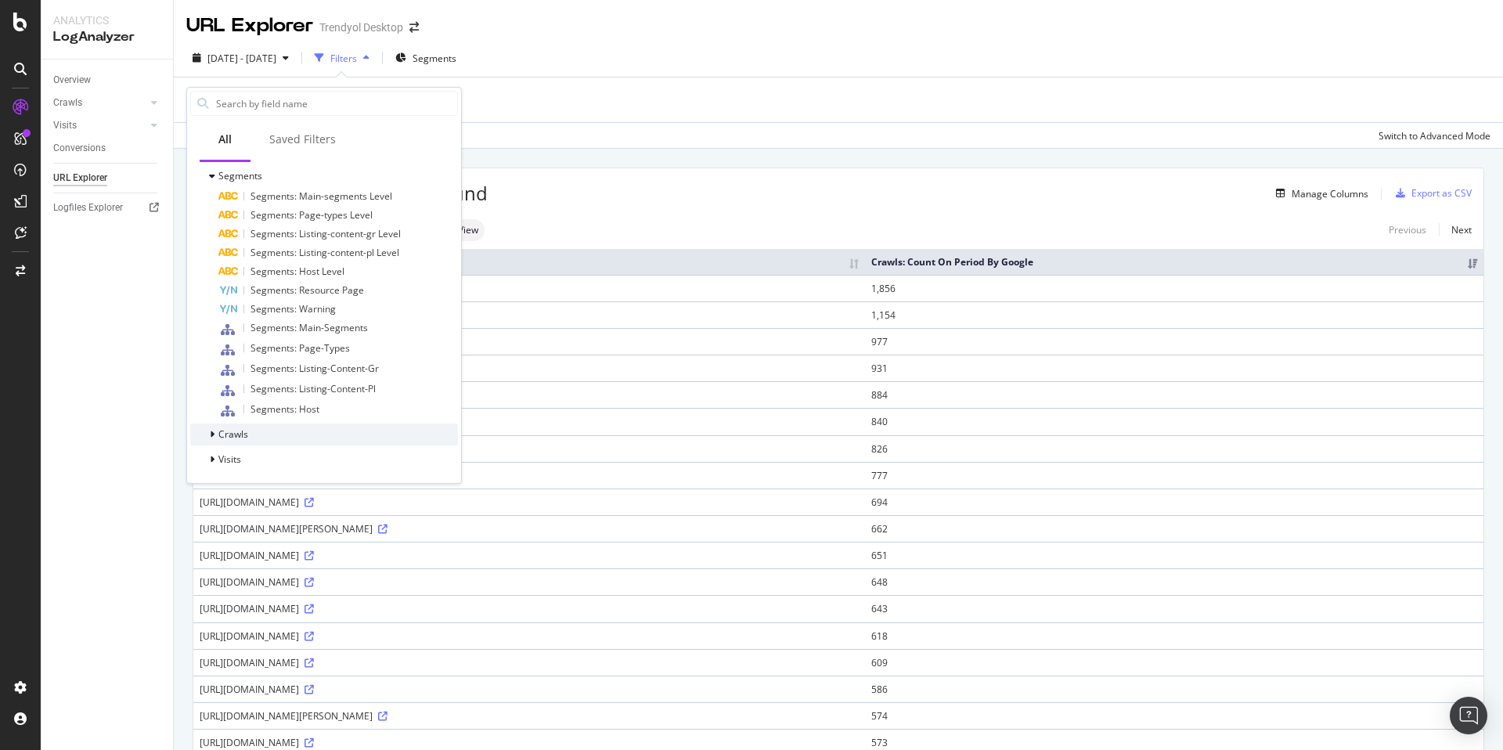
click at [211, 432] on icon at bounding box center [212, 434] width 5 height 9
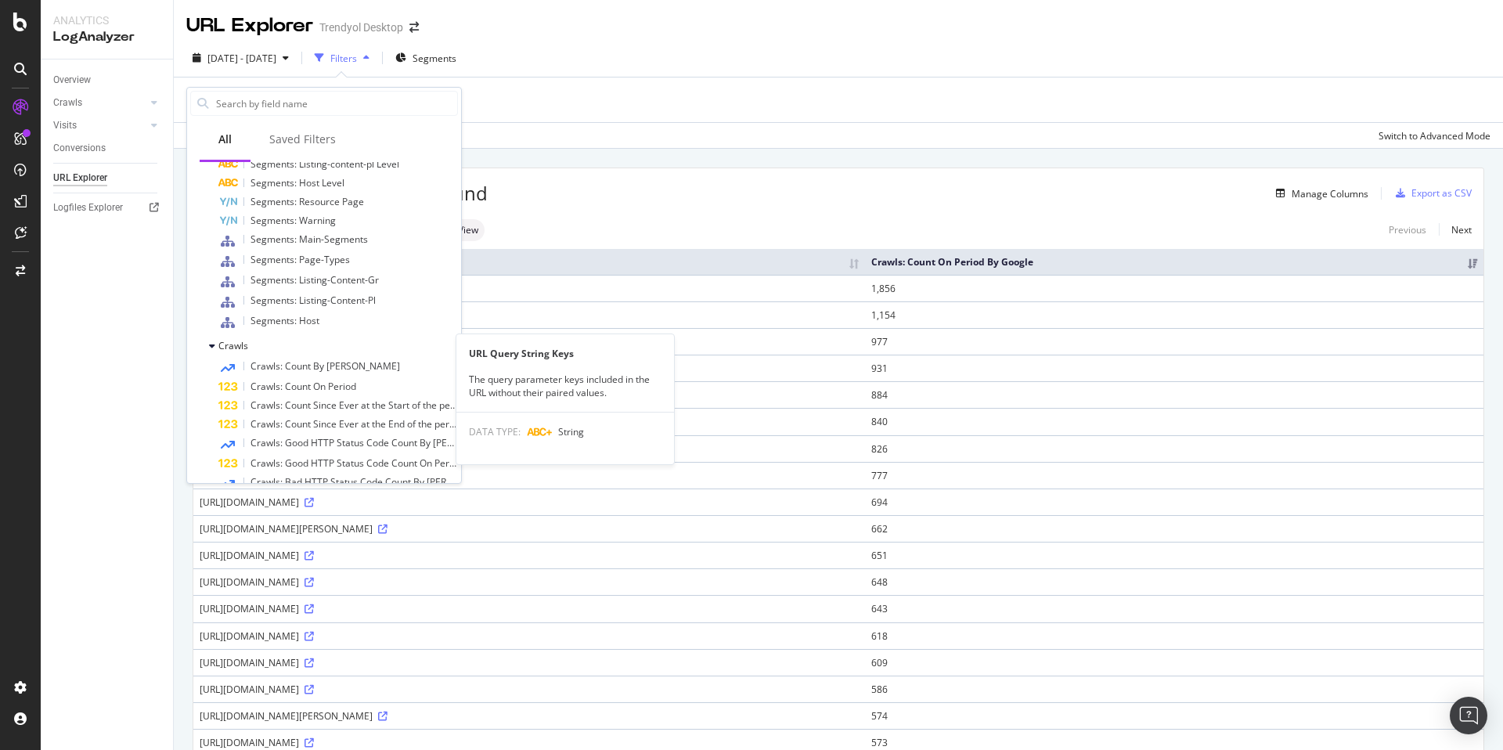
scroll to position [0, 0]
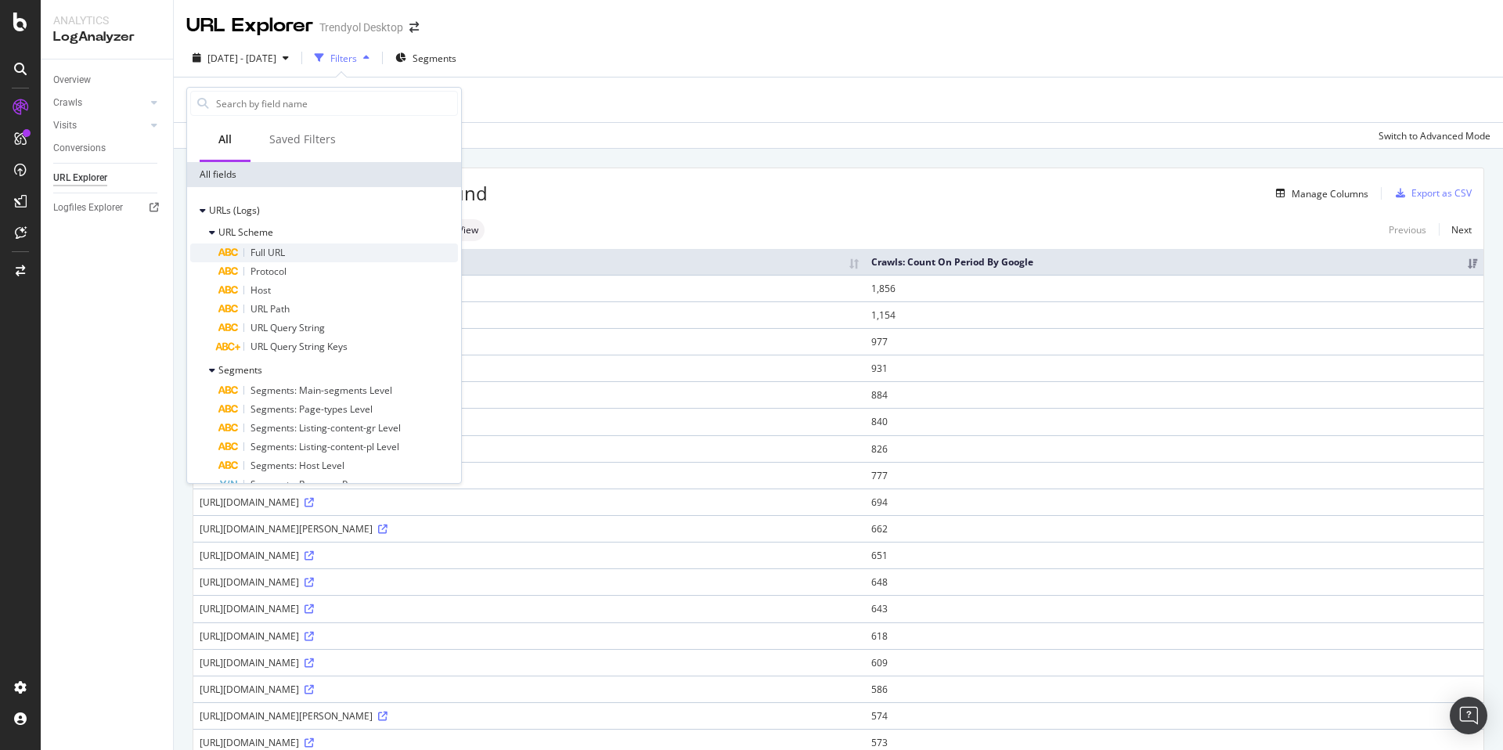
click at [319, 243] on div "Full URL" at bounding box center [338, 252] width 240 height 19
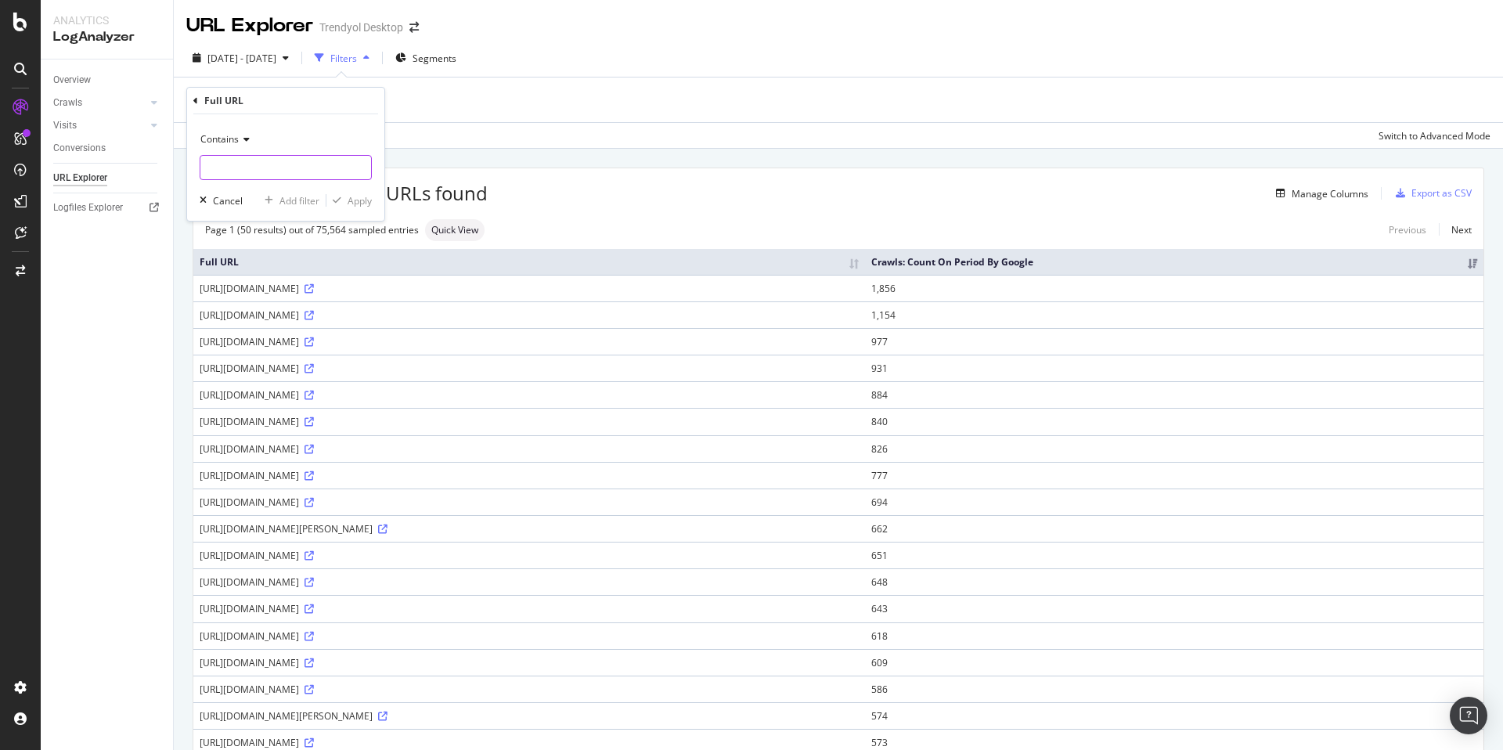
click at [257, 170] on input "text" at bounding box center [285, 167] width 171 height 25
type input "/ro/"
click at [359, 199] on div "Apply" at bounding box center [360, 200] width 24 height 13
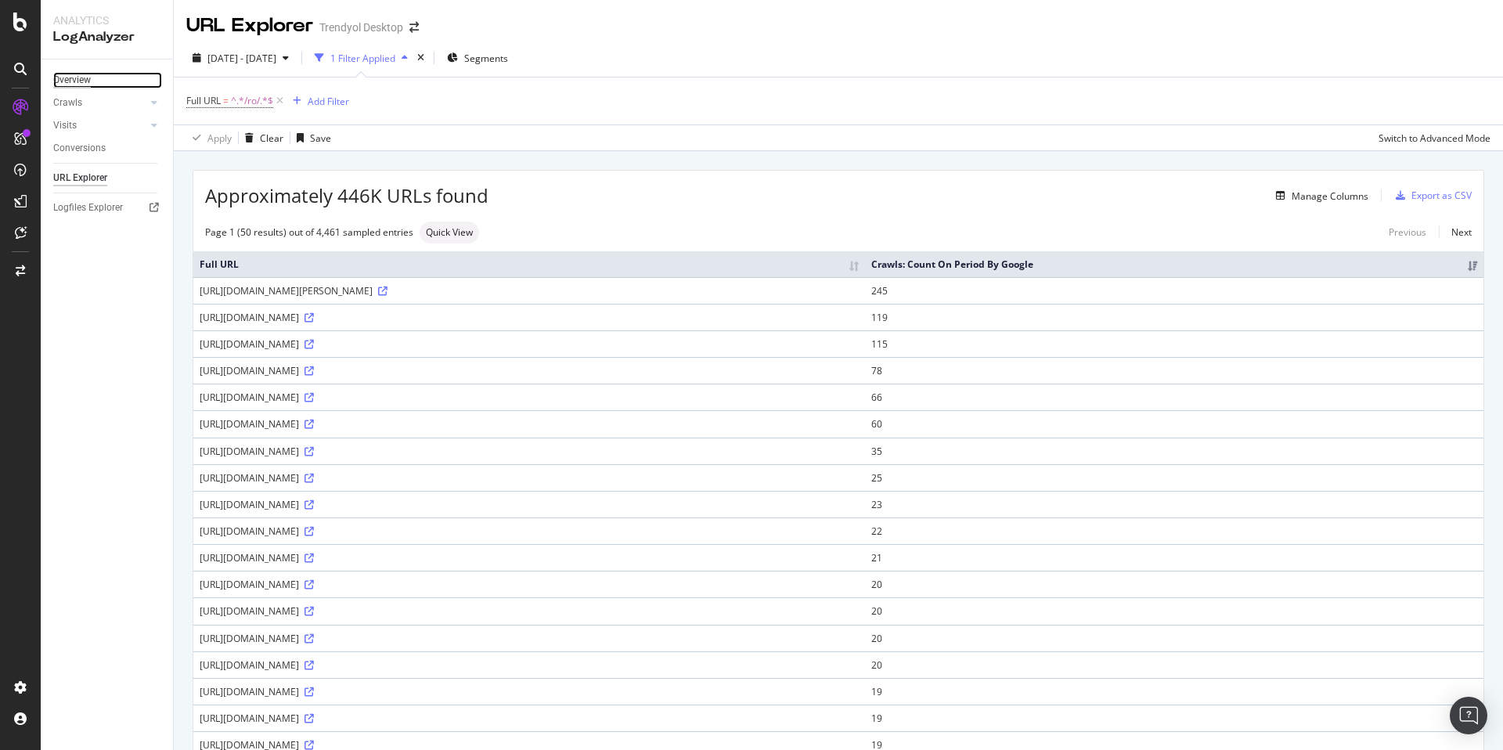
click at [78, 78] on div "Overview" at bounding box center [72, 80] width 38 height 16
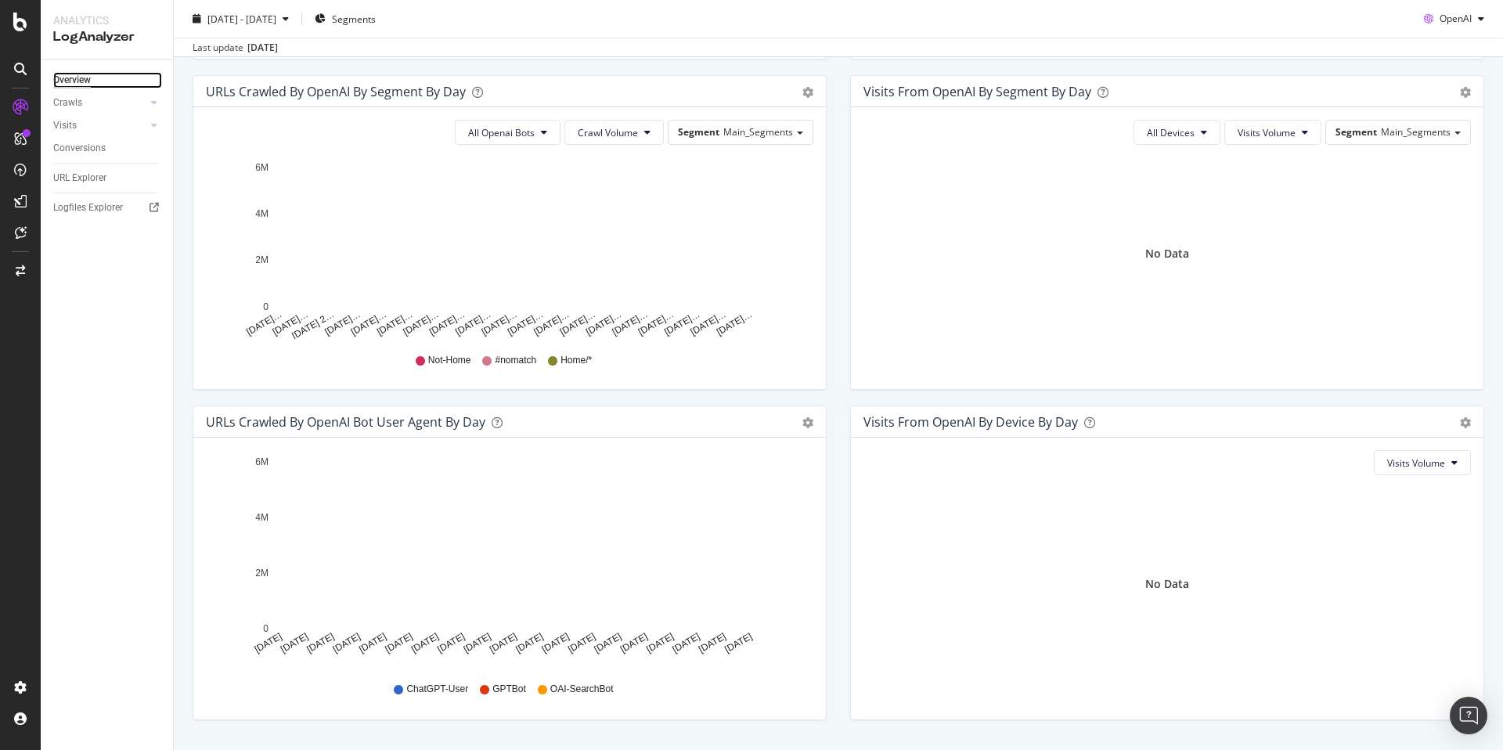
scroll to position [555, 0]
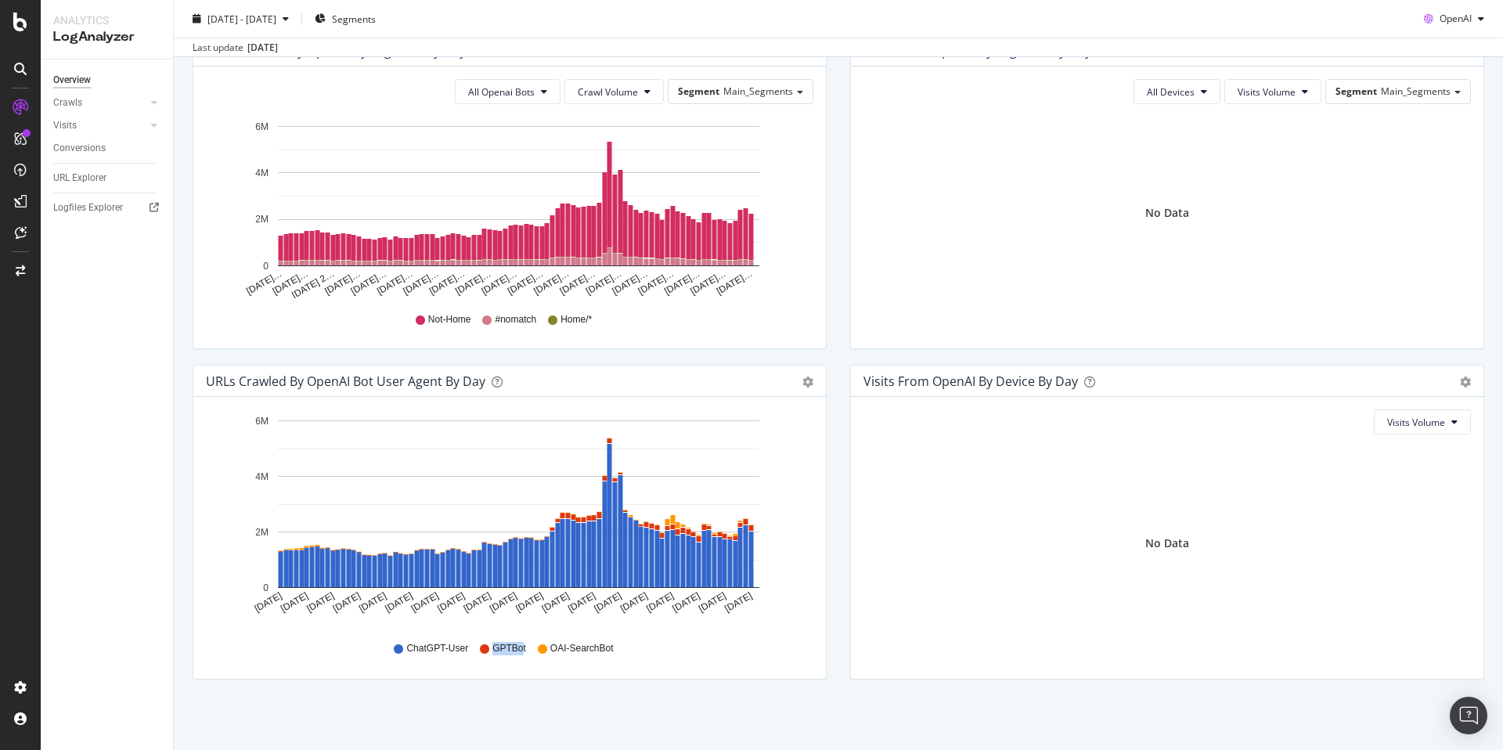
drag, startPoint x: 518, startPoint y: 648, endPoint x: 485, endPoint y: 647, distance: 33.7
click at [485, 647] on div "GPTBot" at bounding box center [503, 648] width 46 height 13
click at [489, 647] on div "GPTBot" at bounding box center [503, 648] width 46 height 13
drag, startPoint x: 489, startPoint y: 647, endPoint x: 524, endPoint y: 648, distance: 35.2
click at [524, 648] on div "ChatGPT-User GPTBot OAI-SearchBot" at bounding box center [510, 648] width 592 height 35
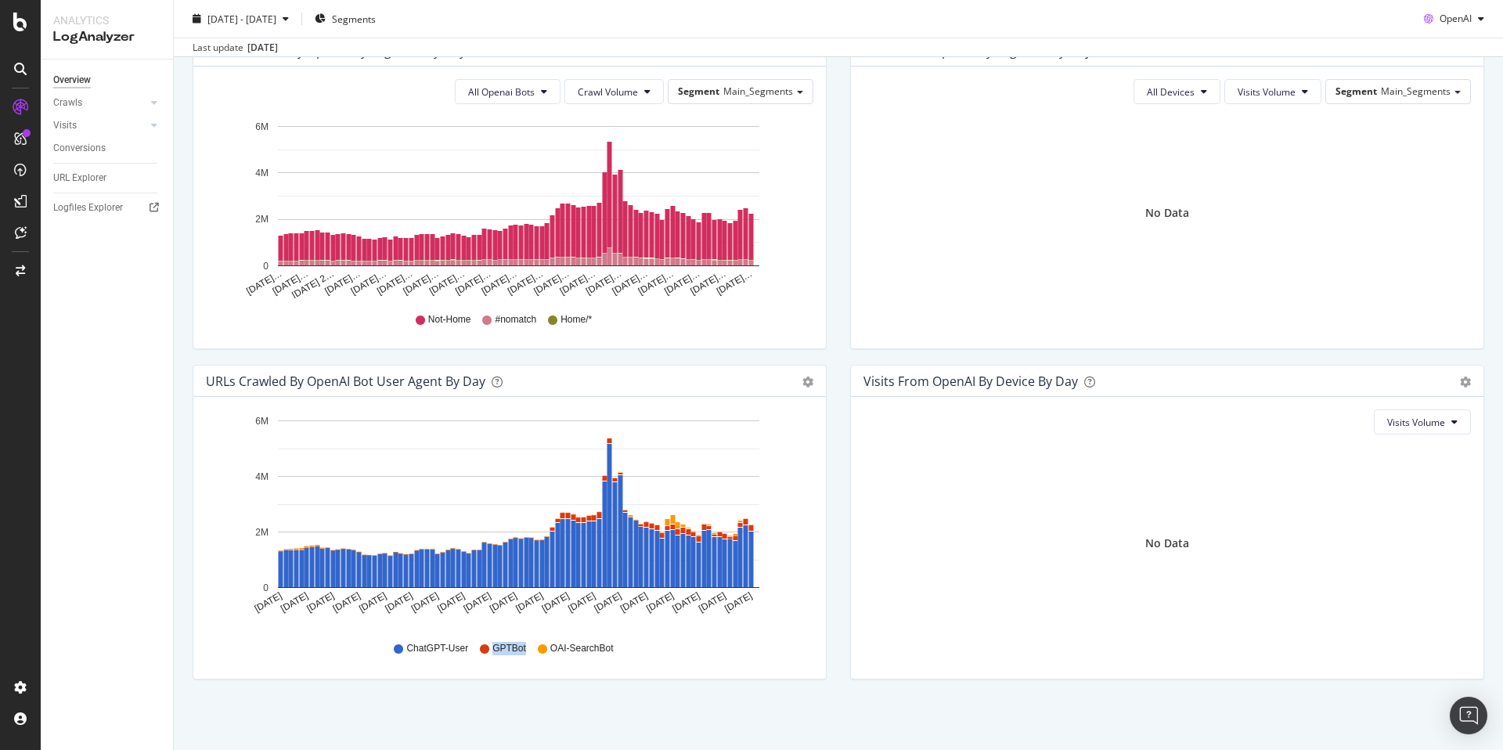
click at [524, 648] on div "ChatGPT-User GPTBot OAI-SearchBot" at bounding box center [510, 648] width 592 height 35
drag, startPoint x: 524, startPoint y: 648, endPoint x: 481, endPoint y: 650, distance: 42.3
click at [481, 650] on div "ChatGPT-User GPTBot OAI-SearchBot" at bounding box center [510, 648] width 592 height 35
click at [814, 564] on div "Hold CMD (⌘) while clicking to filter the report. Jul 01 2025 Jul 06 2025 Jul 1…" at bounding box center [509, 538] width 633 height 282
